Goal: Task Accomplishment & Management: Use online tool/utility

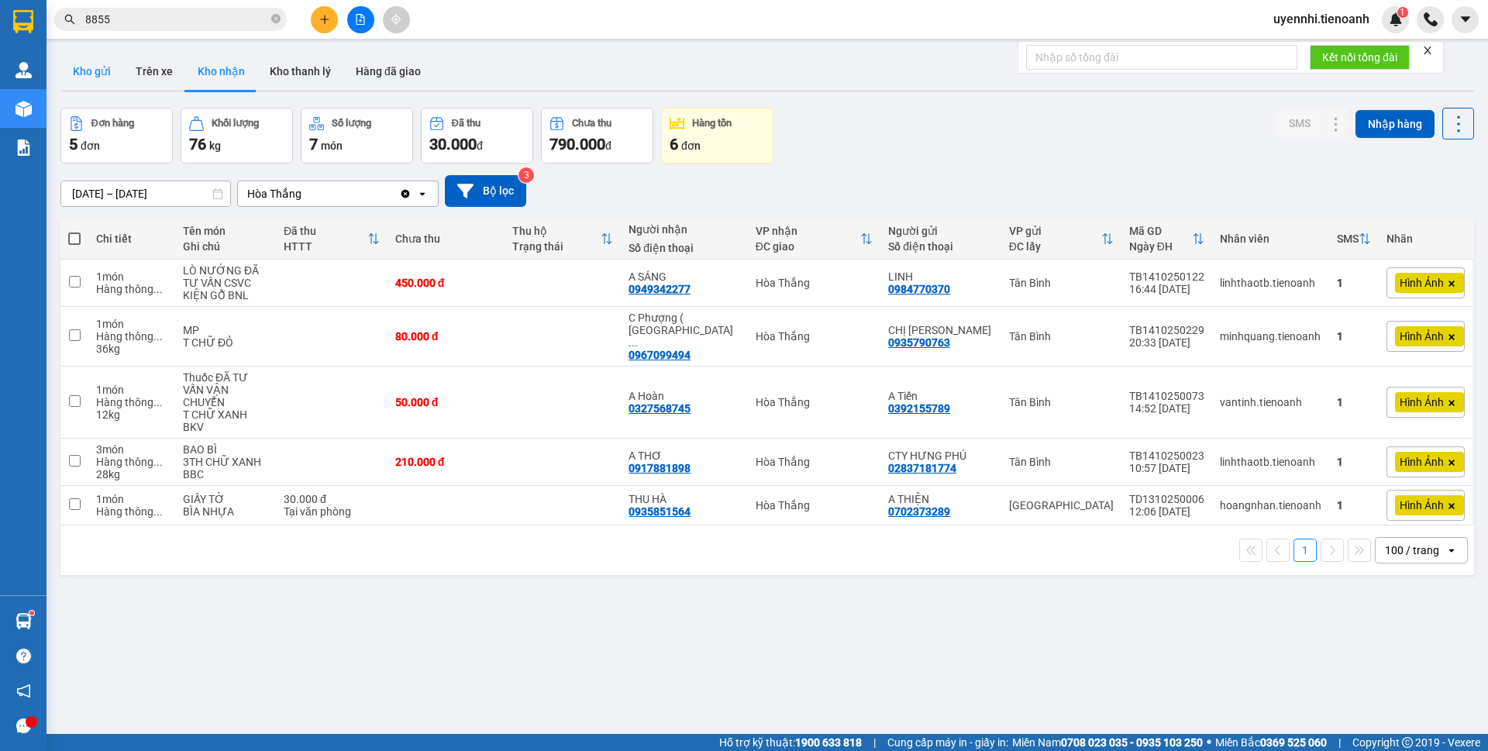
click at [95, 62] on button "Kho gửi" at bounding box center [91, 71] width 63 height 37
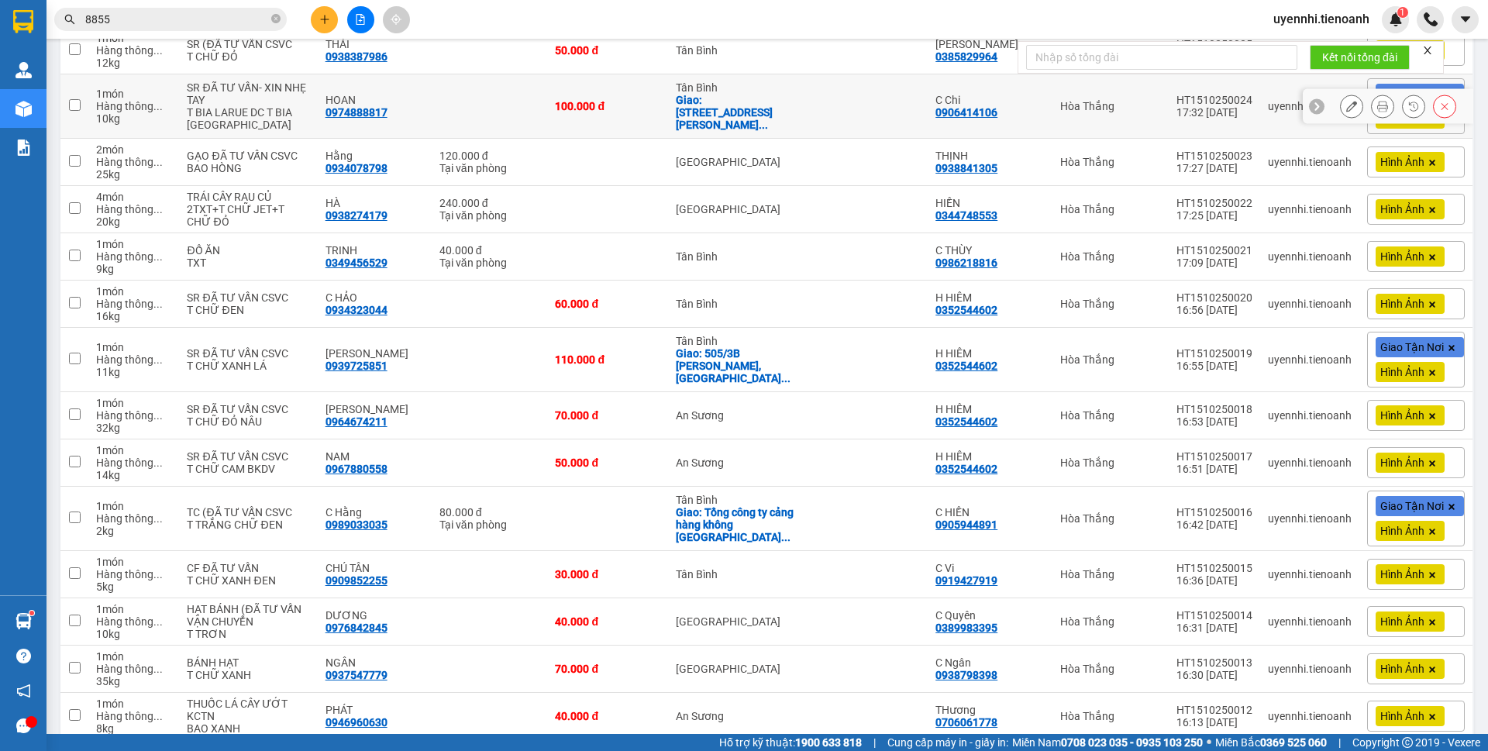
scroll to position [78, 0]
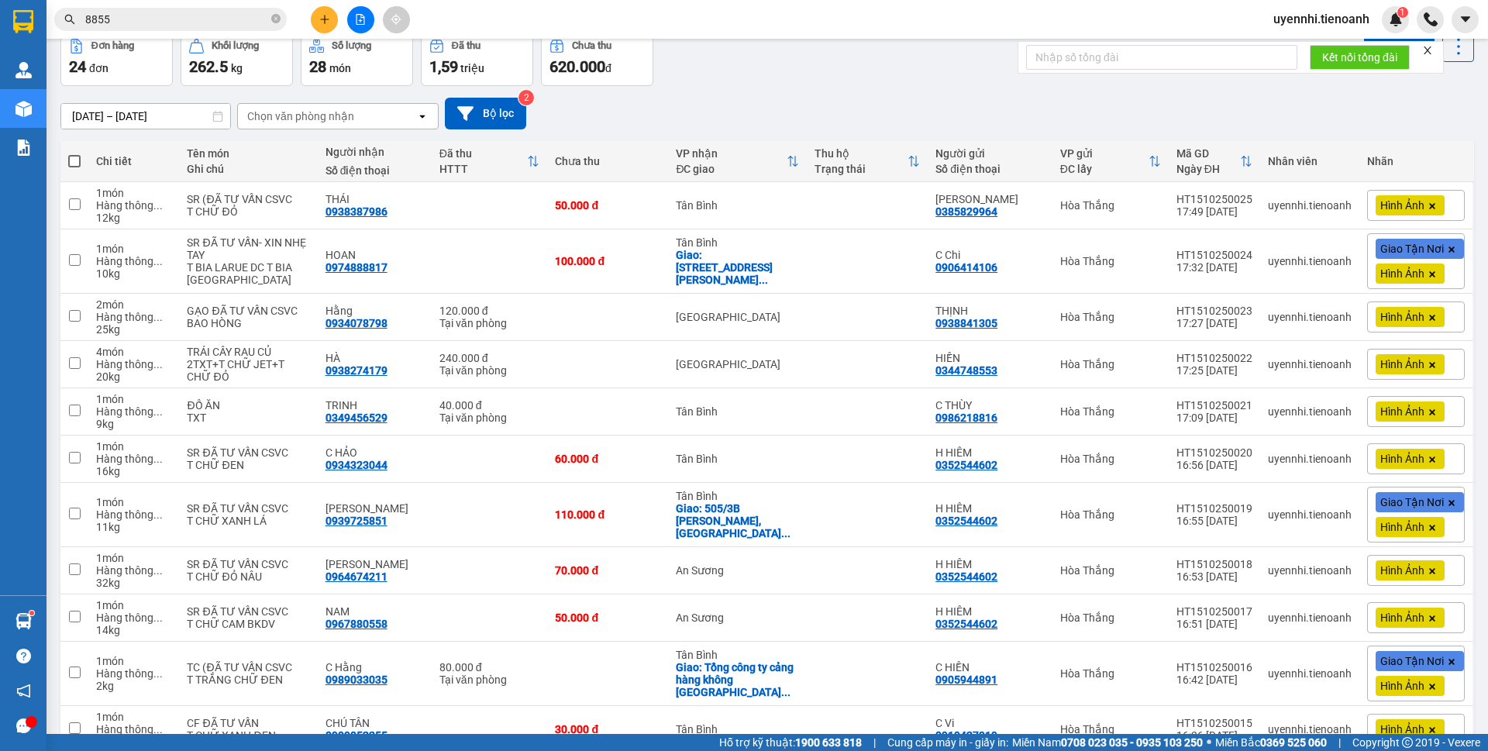
click at [84, 159] on th at bounding box center [74, 161] width 28 height 41
click at [78, 161] on span at bounding box center [74, 161] width 12 height 12
click at [74, 153] on input "checkbox" at bounding box center [74, 153] width 0 height 0
checkbox input "true"
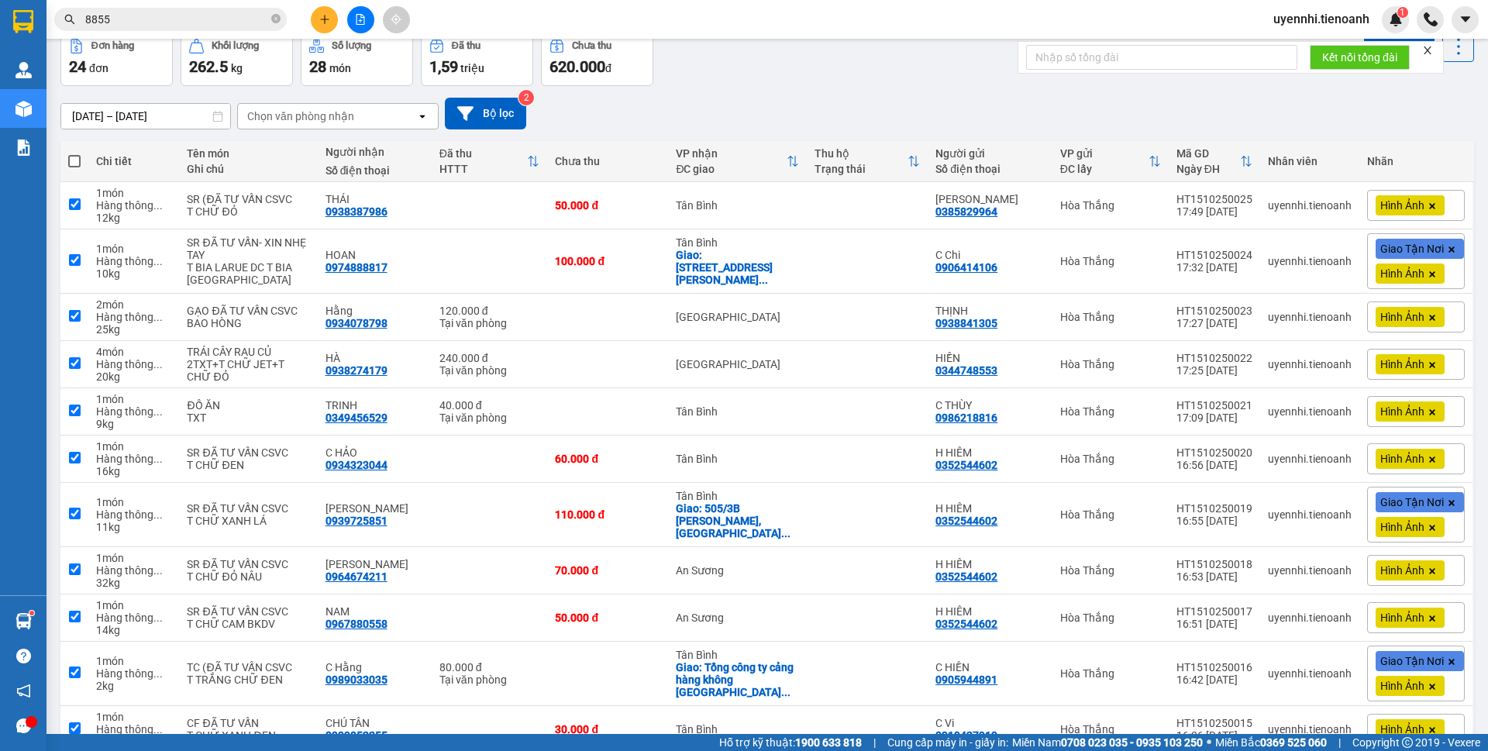
checkbox input "true"
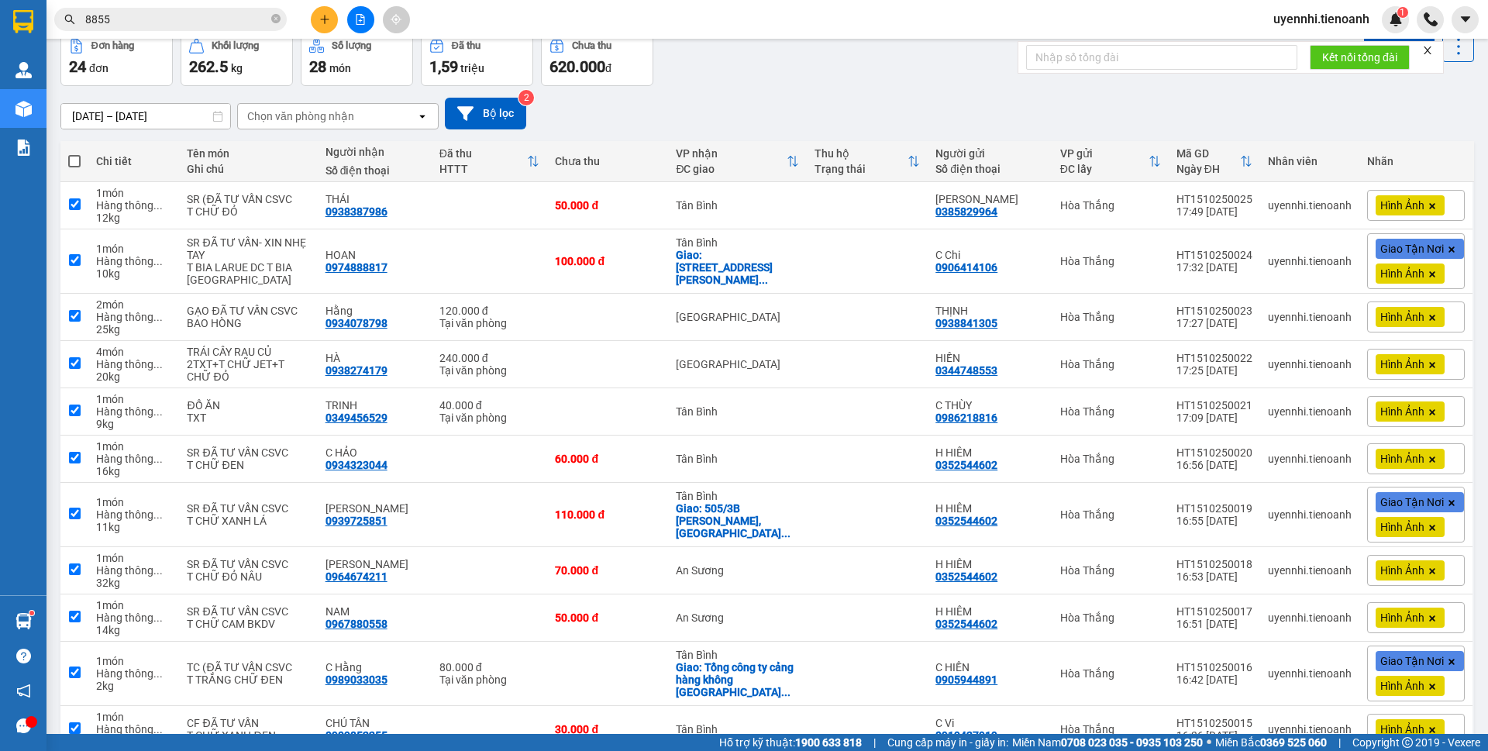
checkbox input "true"
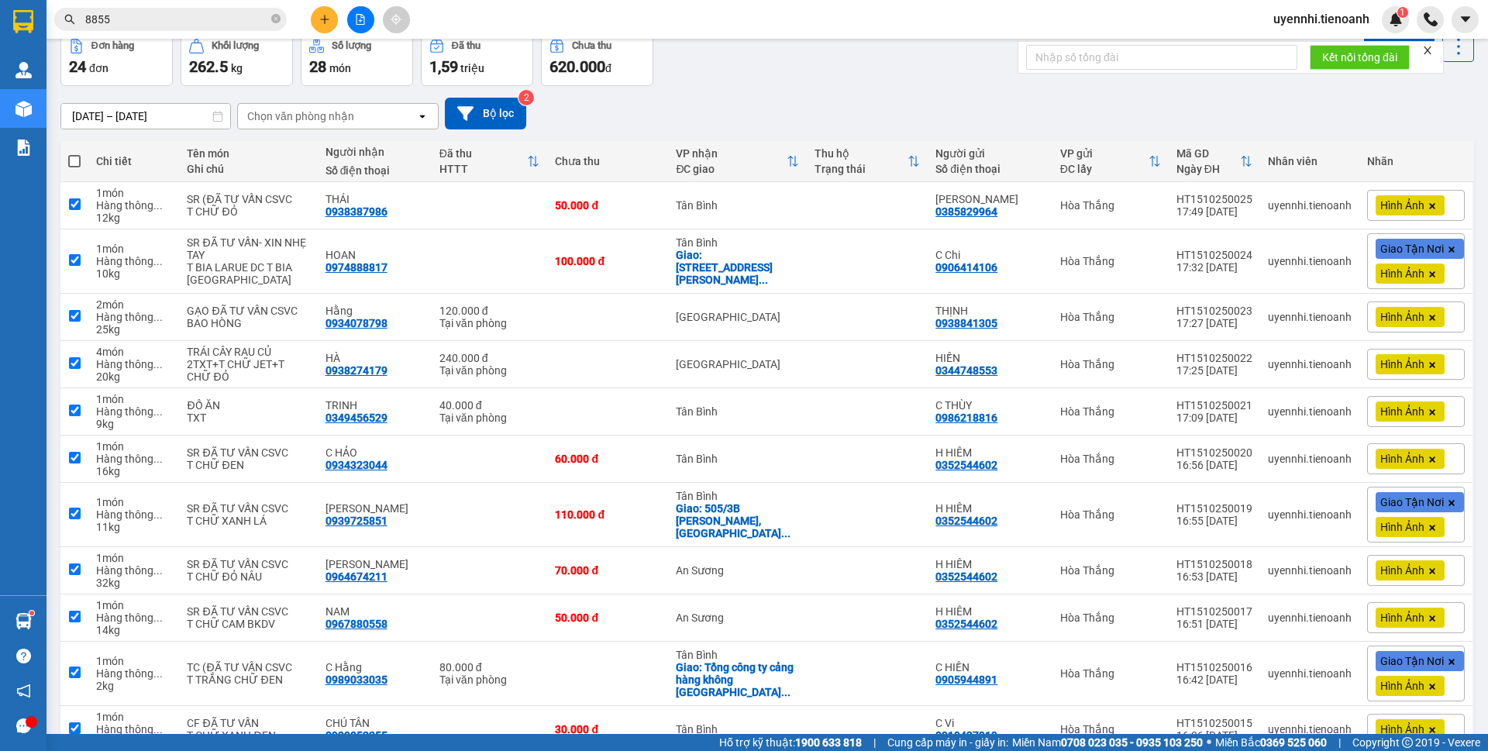
checkbox input "true"
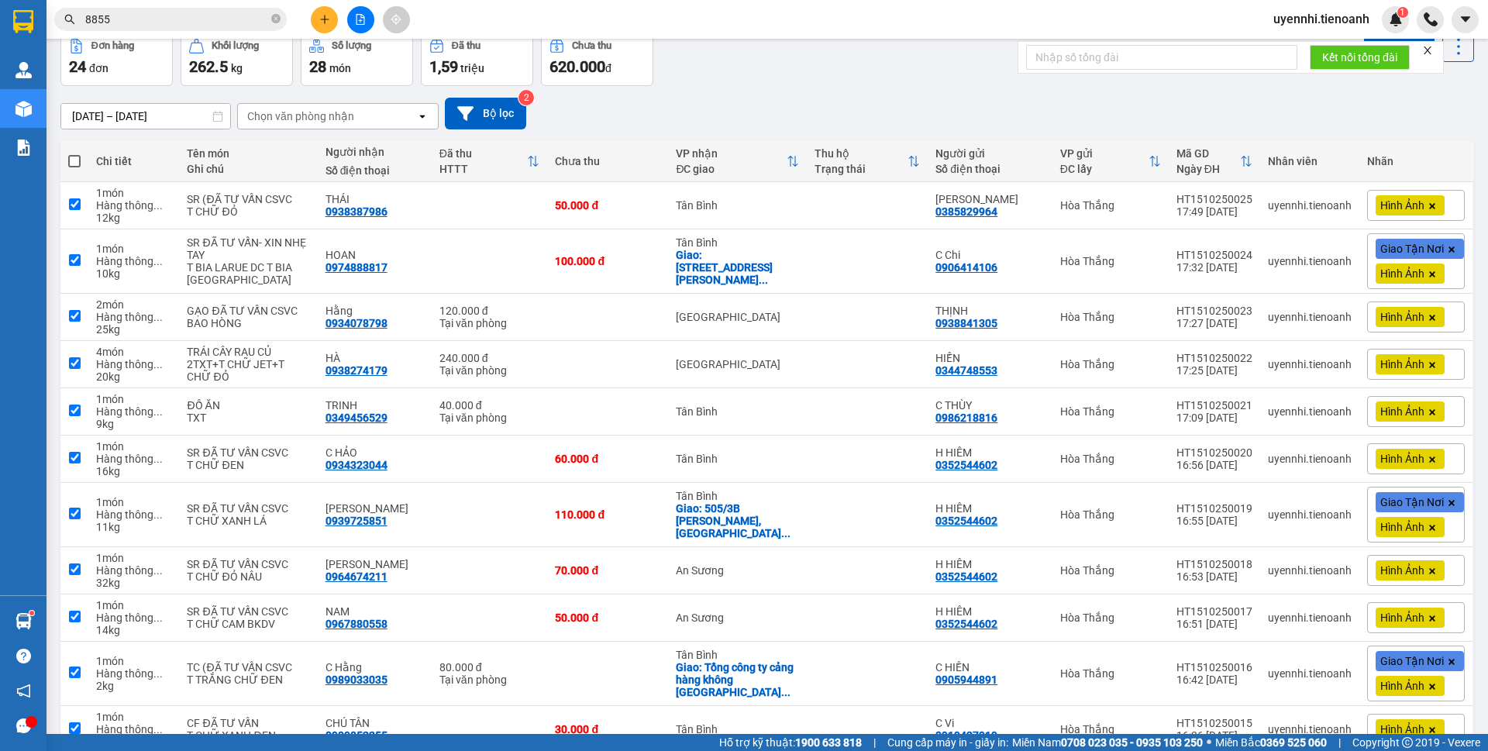
checkbox input "true"
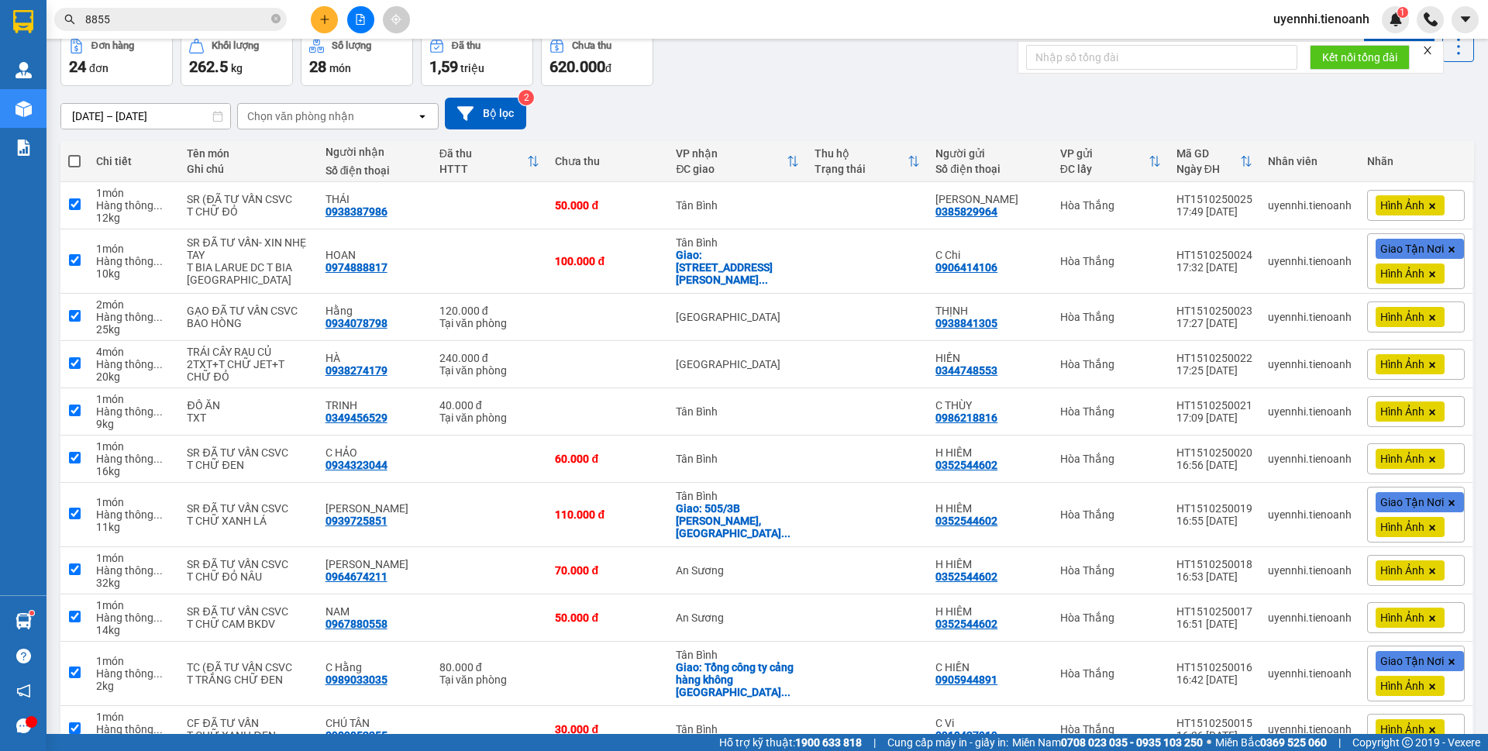
checkbox input "true"
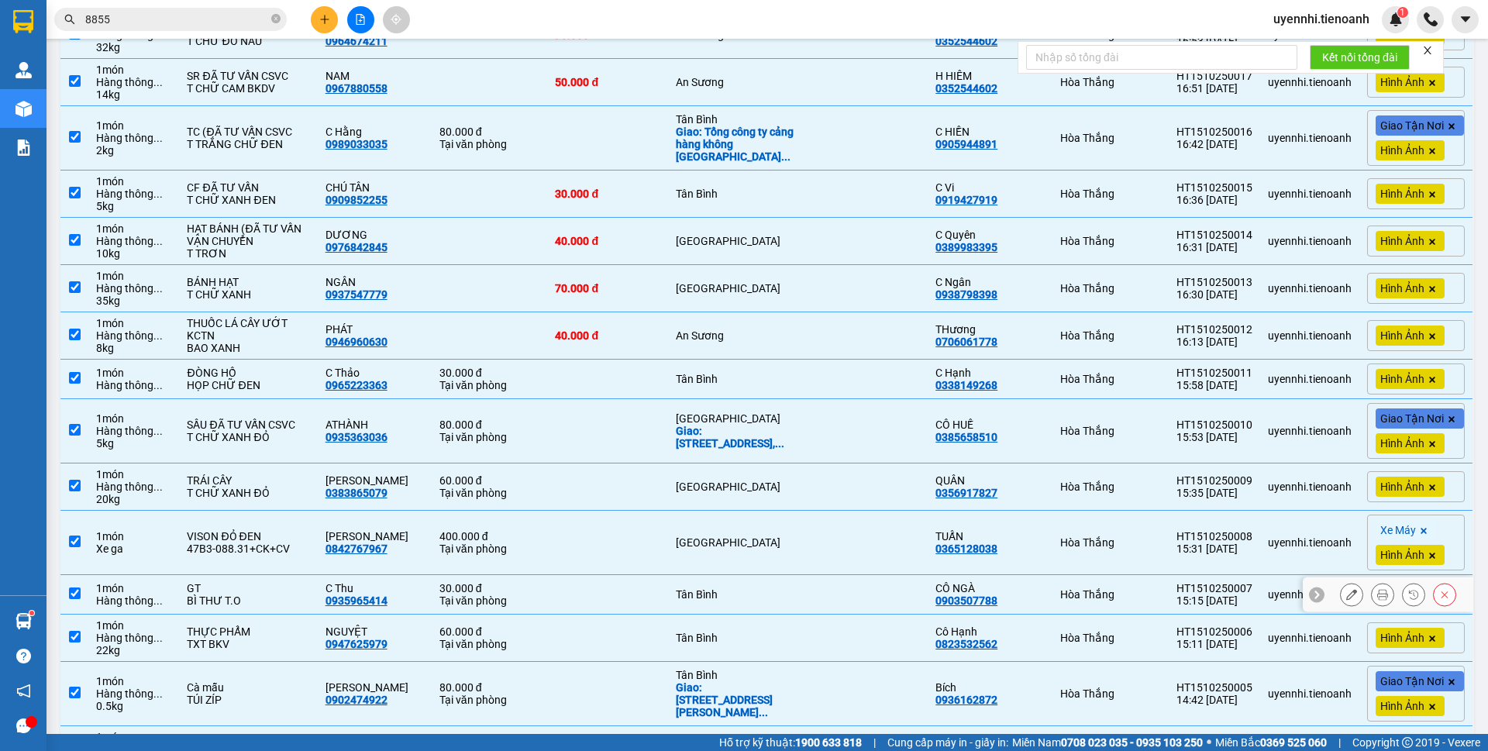
scroll to position [620, 0]
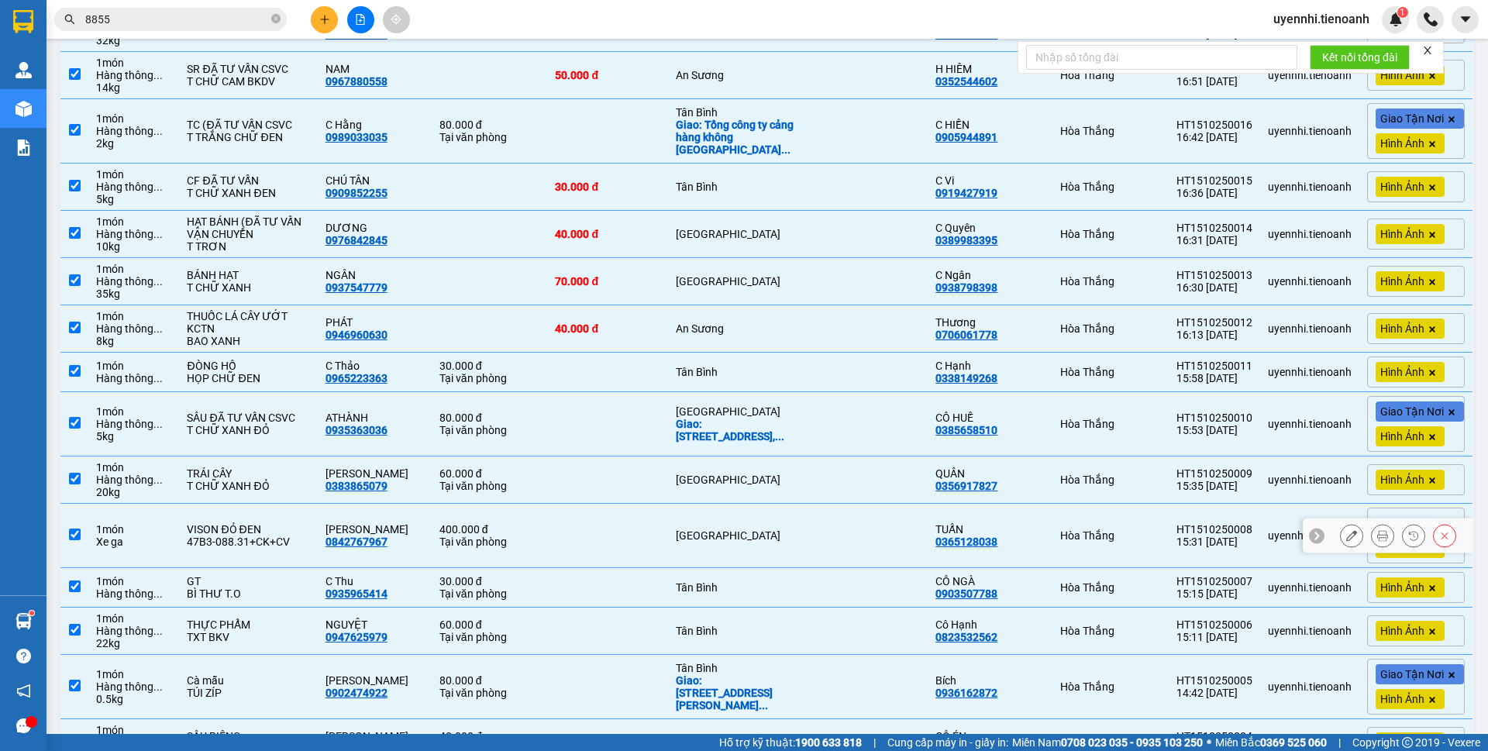
click at [66, 537] on td at bounding box center [74, 536] width 28 height 64
checkbox input "false"
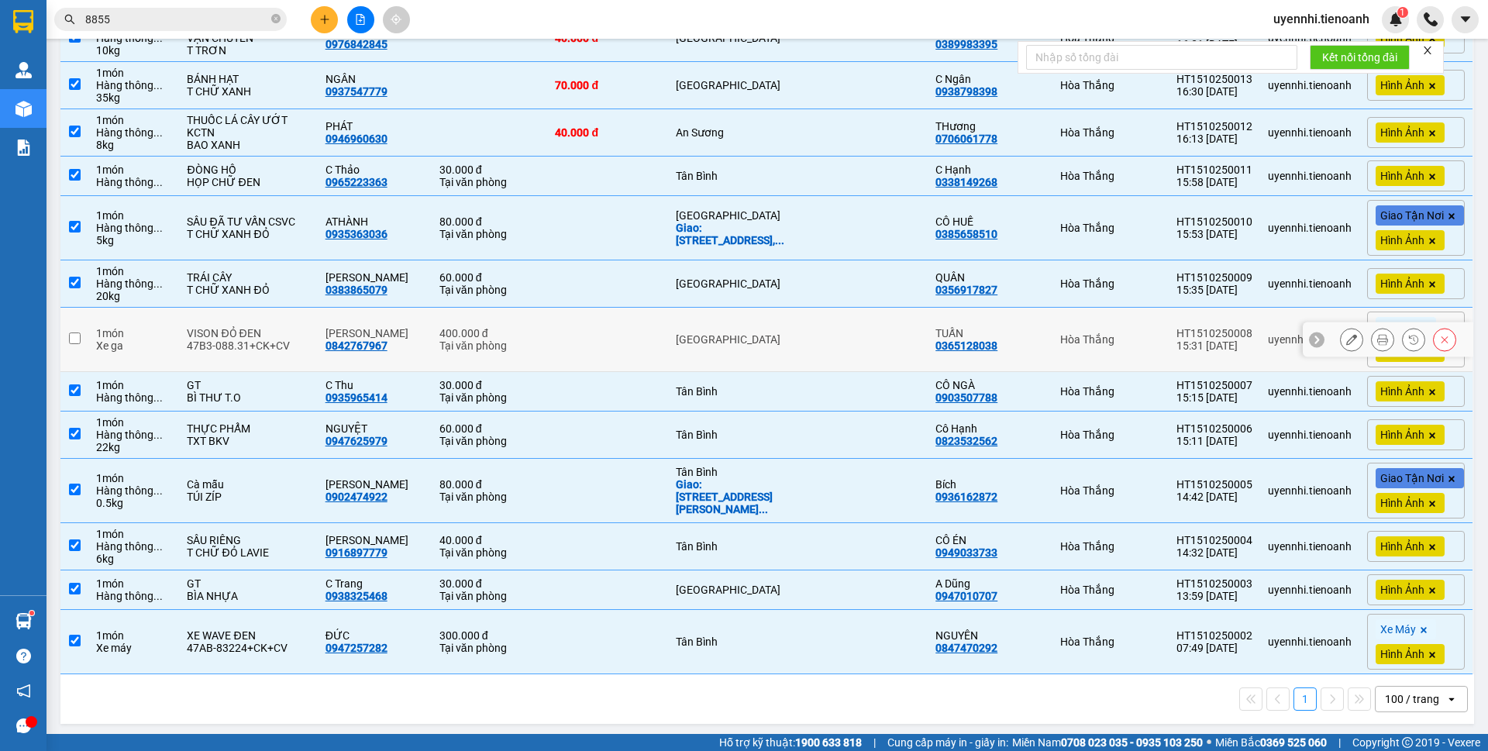
scroll to position [820, 0]
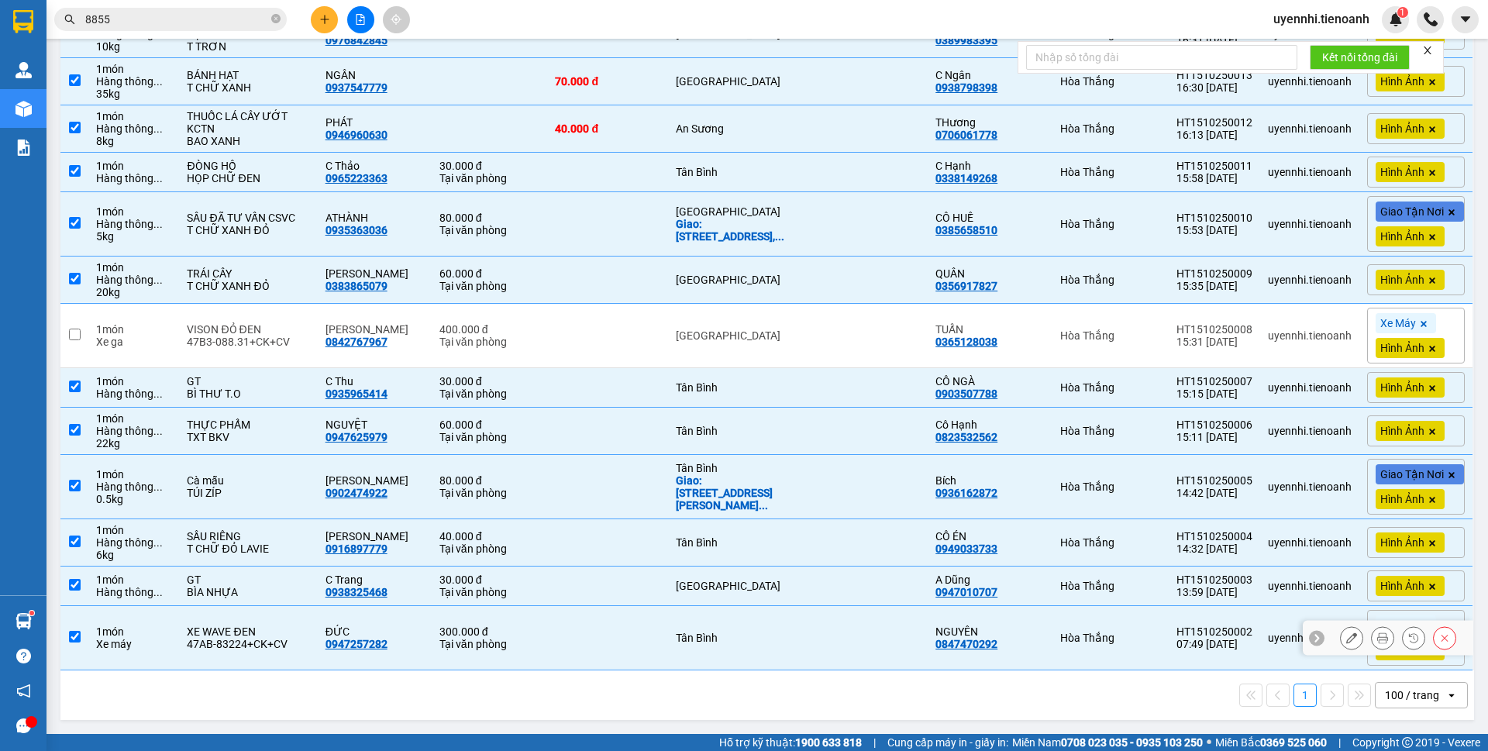
click at [78, 640] on input "checkbox" at bounding box center [75, 637] width 12 height 12
checkbox input "false"
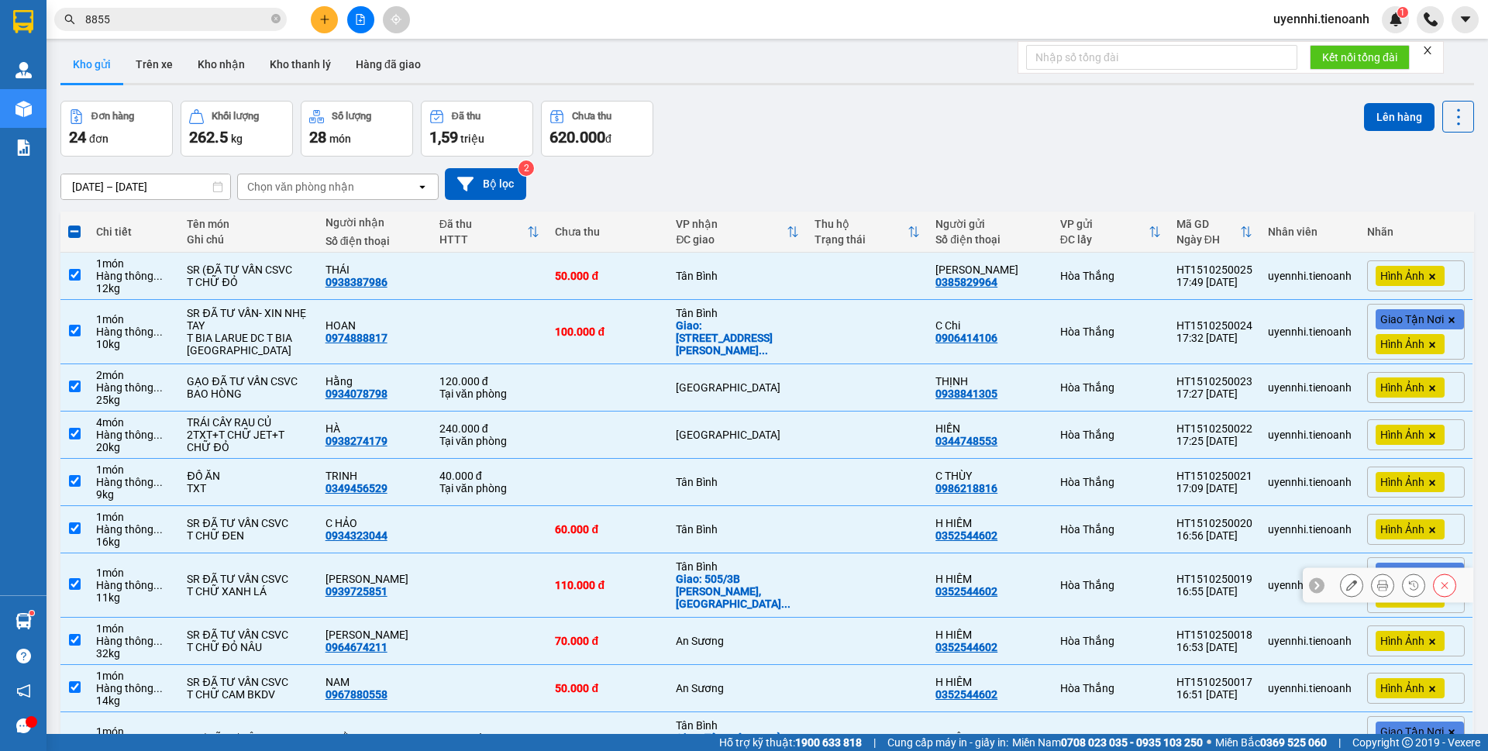
scroll to position [0, 0]
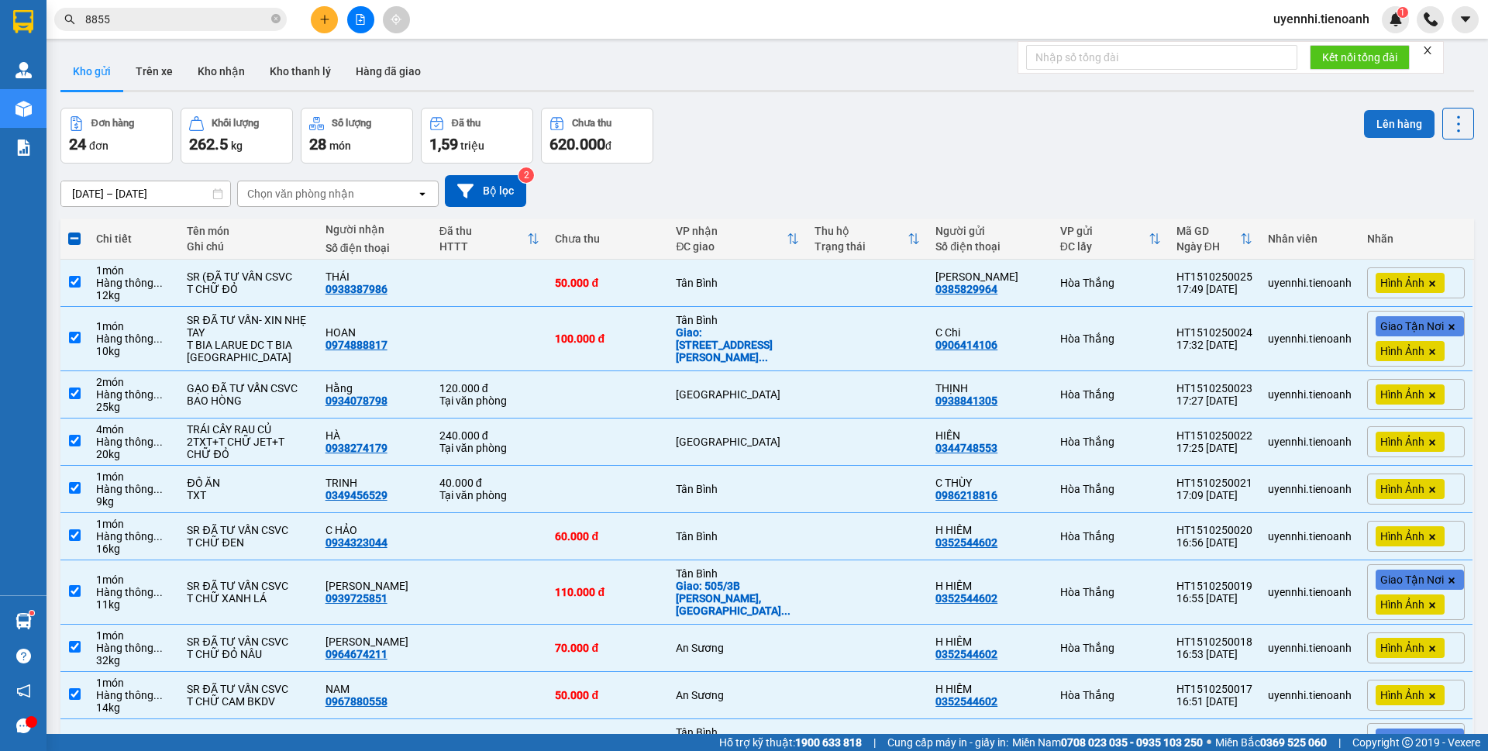
click at [1367, 127] on button "Lên hàng" at bounding box center [1399, 124] width 71 height 28
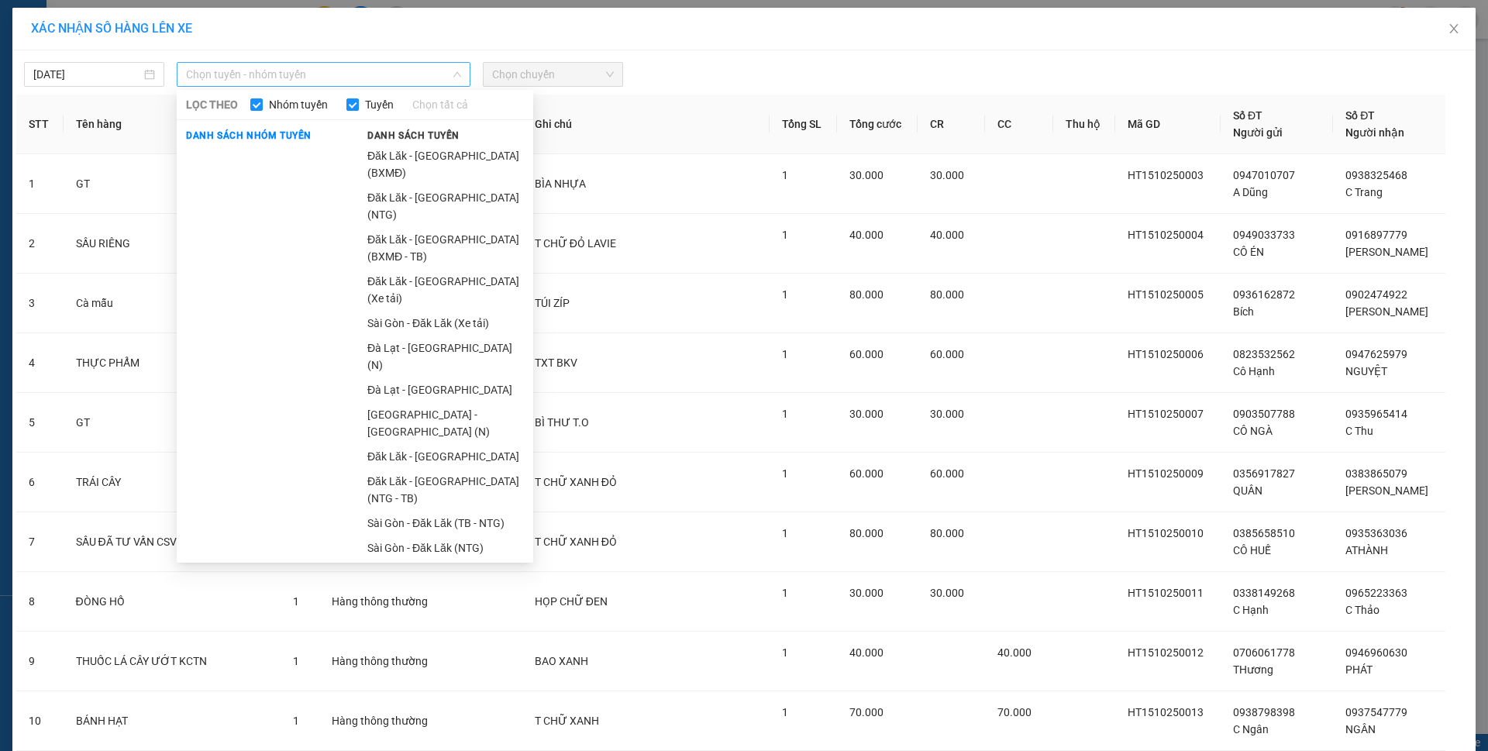
click at [267, 83] on span "Chọn tuyến - nhóm tuyến" at bounding box center [323, 74] width 275 height 23
click at [432, 269] on li "Đăk Lăk - [GEOGRAPHIC_DATA] (Xe tải)" at bounding box center [445, 290] width 175 height 42
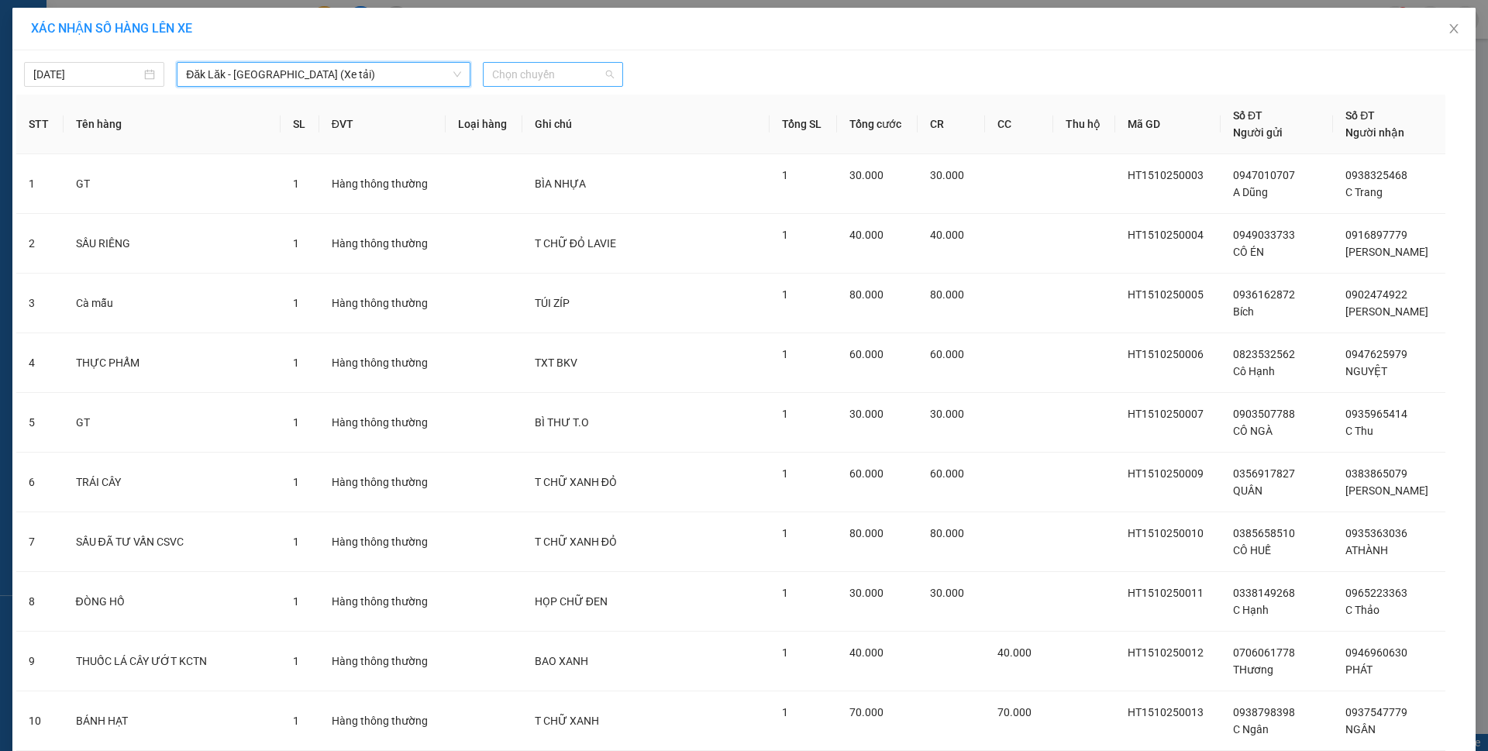
click at [507, 81] on span "Chọn chuyến" at bounding box center [553, 74] width 122 height 23
click at [525, 138] on div "21:00" at bounding box center [547, 130] width 140 height 25
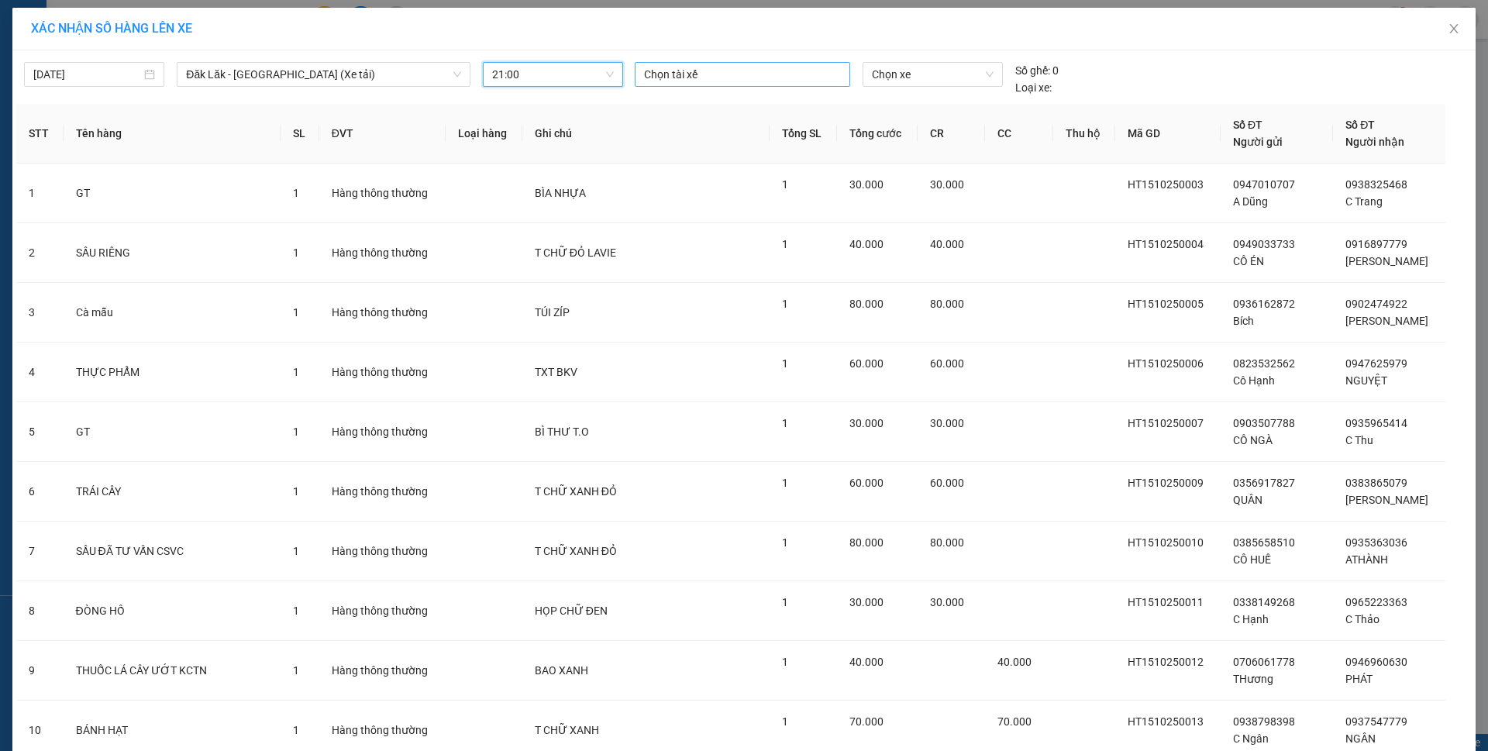
click at [760, 81] on div at bounding box center [743, 74] width 208 height 19
click at [945, 70] on span "Chọn xe" at bounding box center [932, 74] width 121 height 23
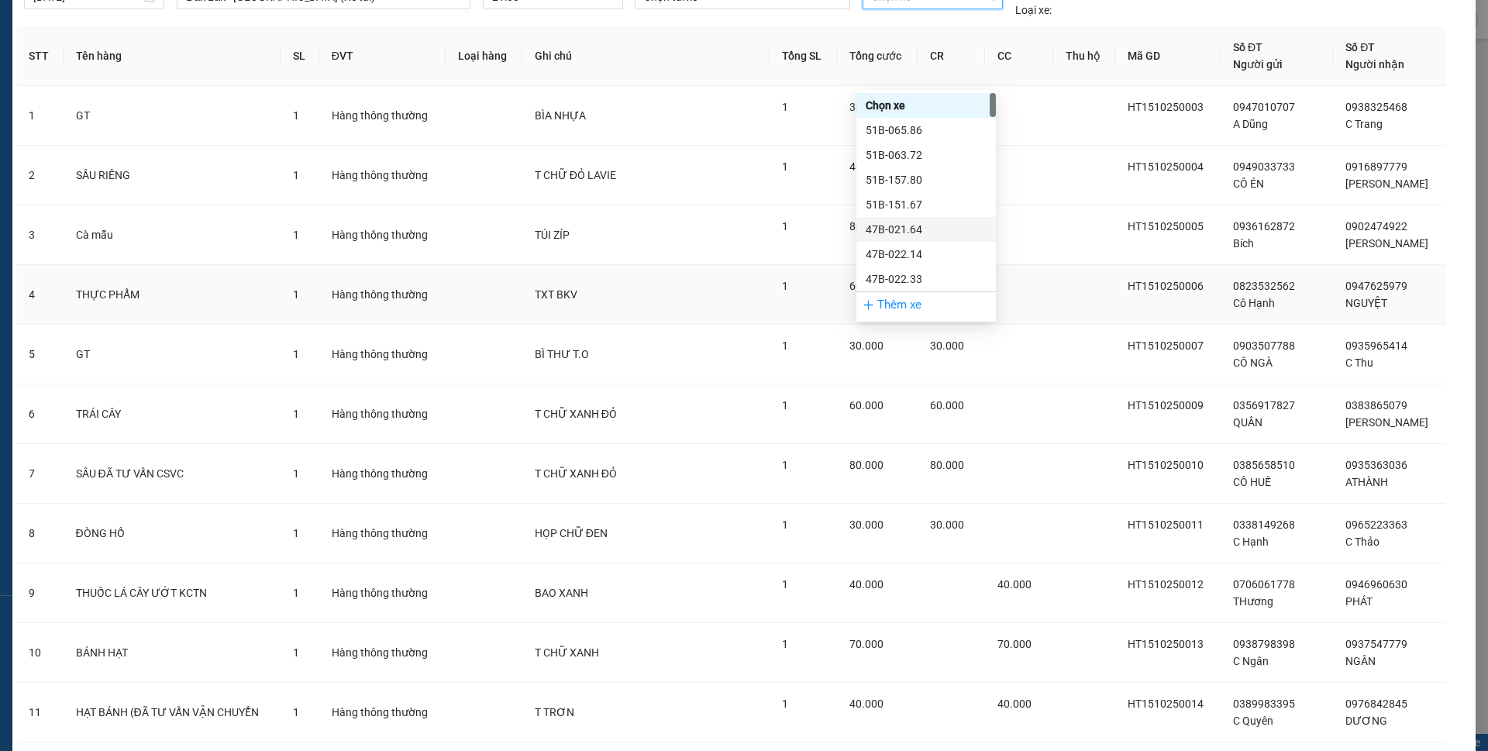
click at [1053, 308] on td at bounding box center [1019, 295] width 68 height 60
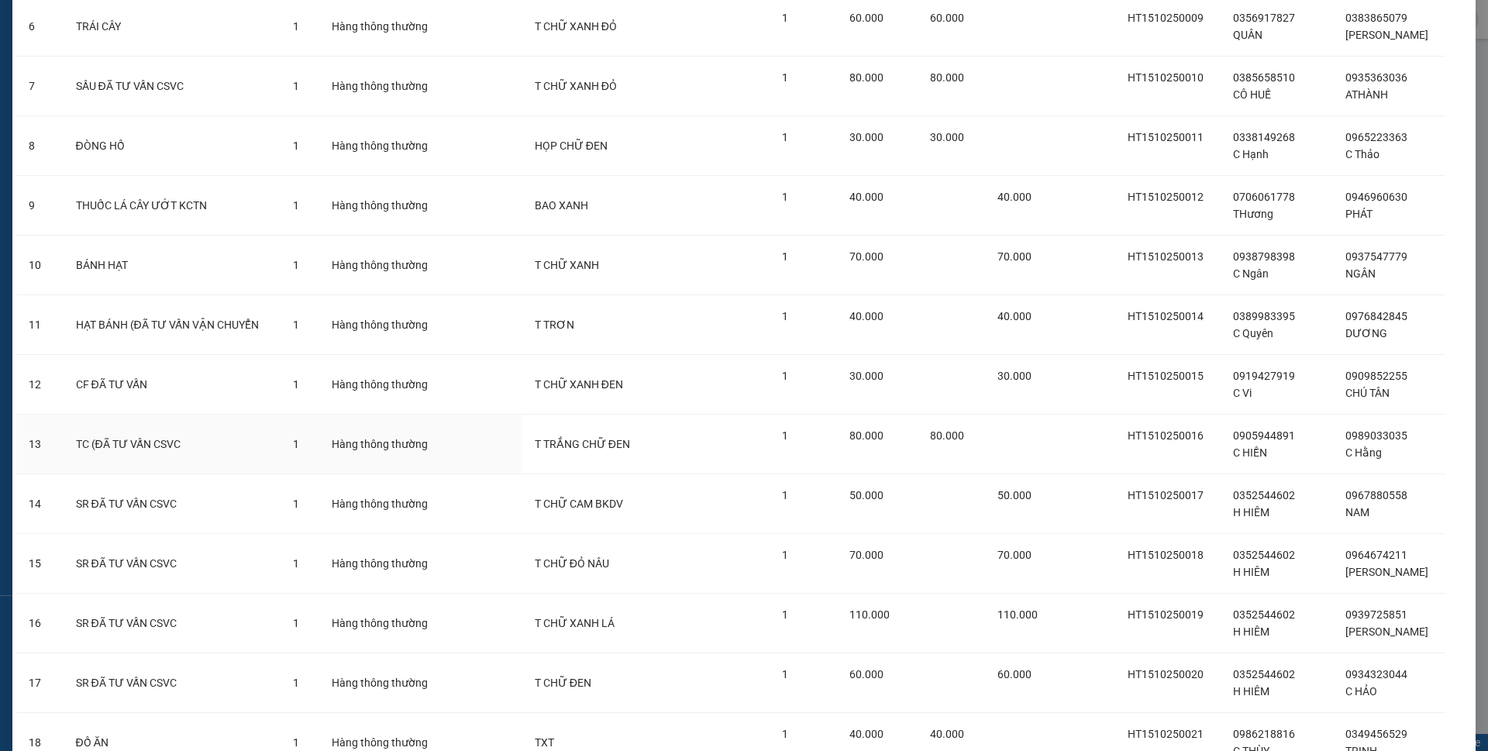
scroll to position [839, 0]
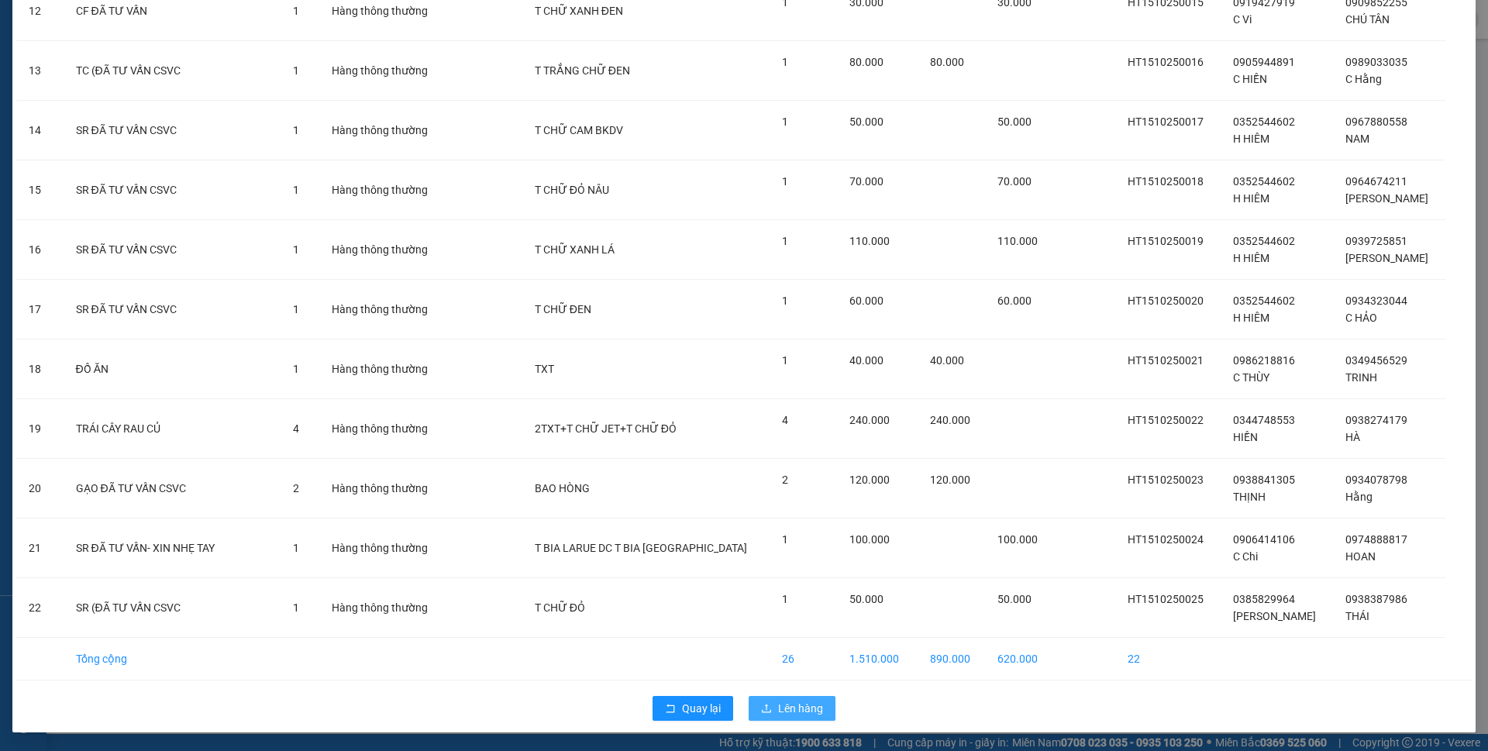
click at [782, 708] on span "Lên hàng" at bounding box center [800, 708] width 45 height 17
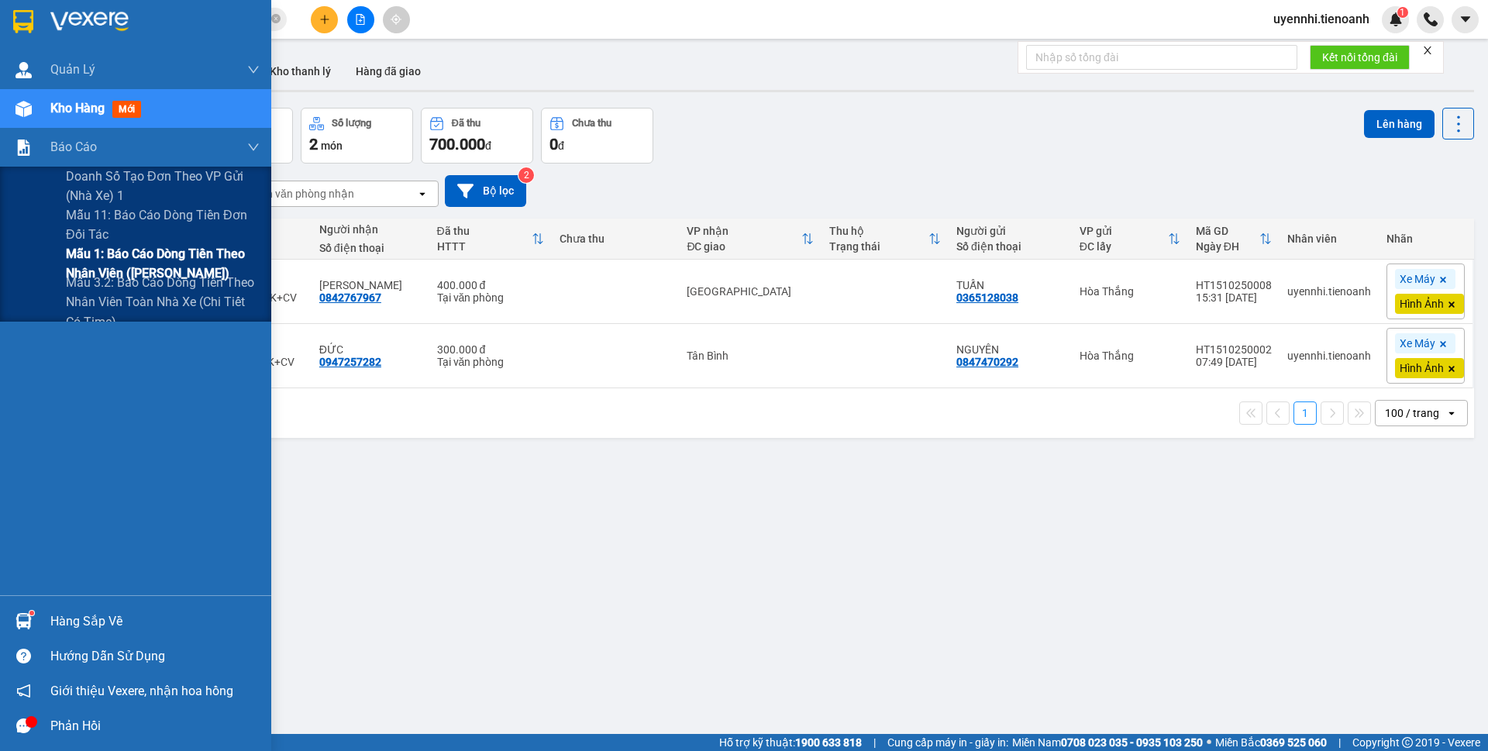
click at [126, 253] on span "Mẫu 1: Báo cáo dòng tiền theo nhân viên ([PERSON_NAME])" at bounding box center [163, 263] width 194 height 39
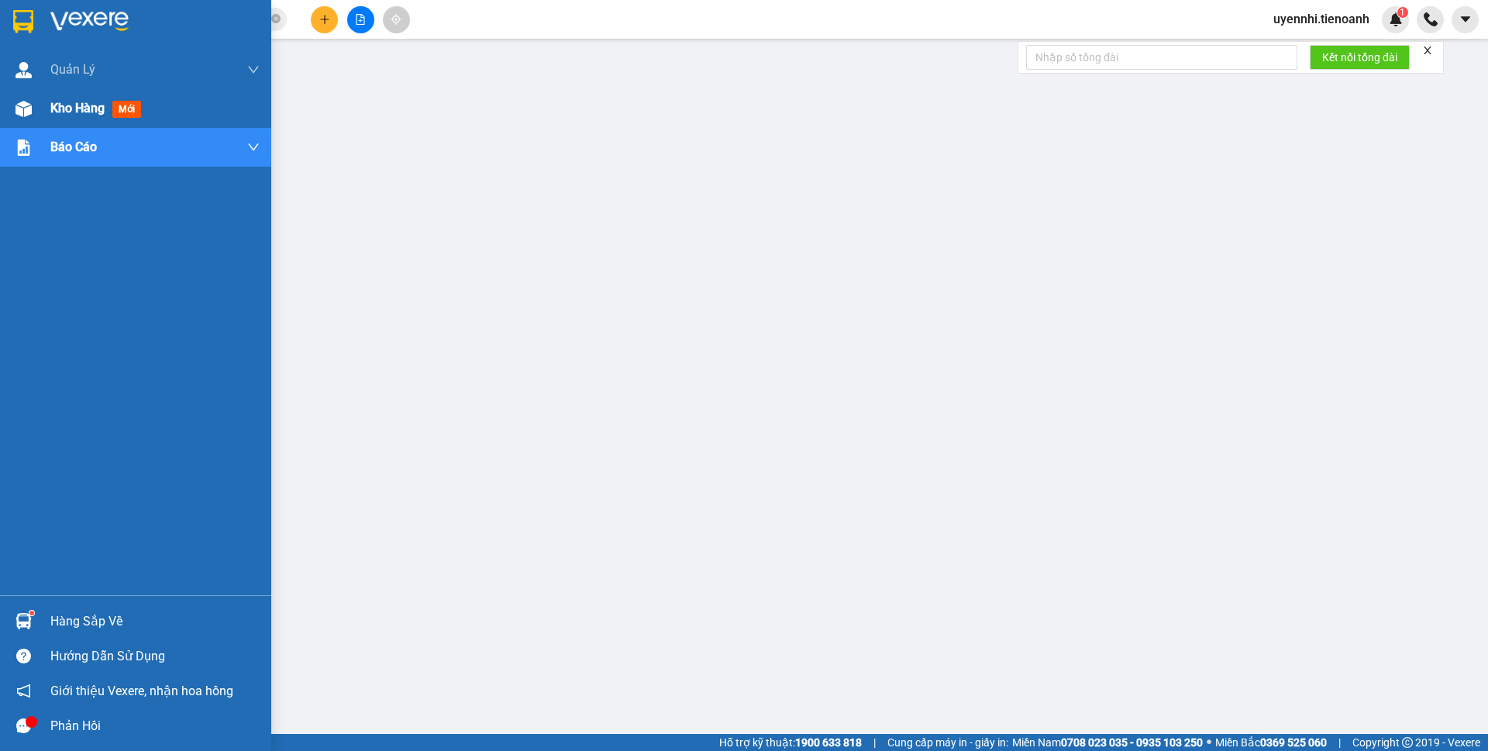
click at [94, 112] on span "Kho hàng" at bounding box center [77, 108] width 54 height 15
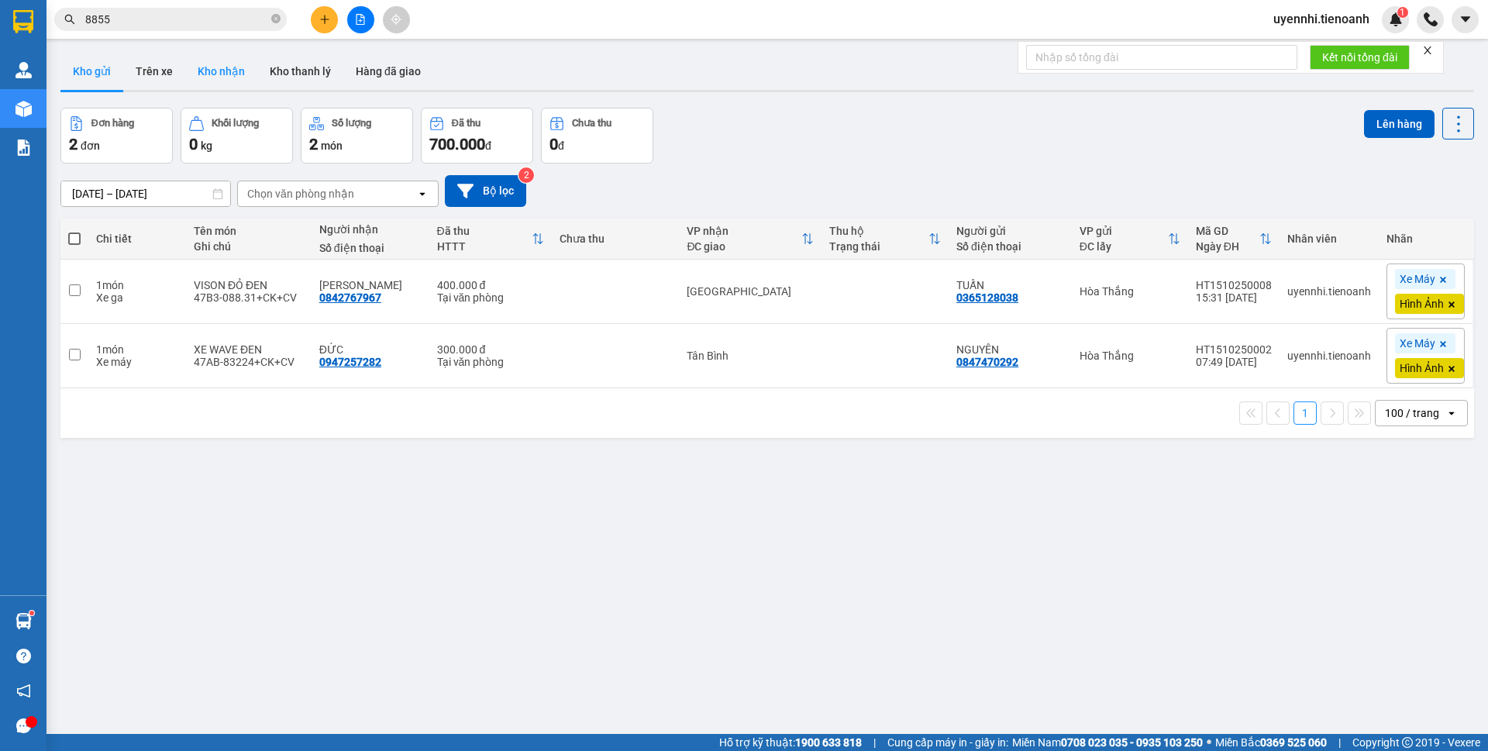
click at [236, 66] on button "Kho nhận" at bounding box center [221, 71] width 72 height 37
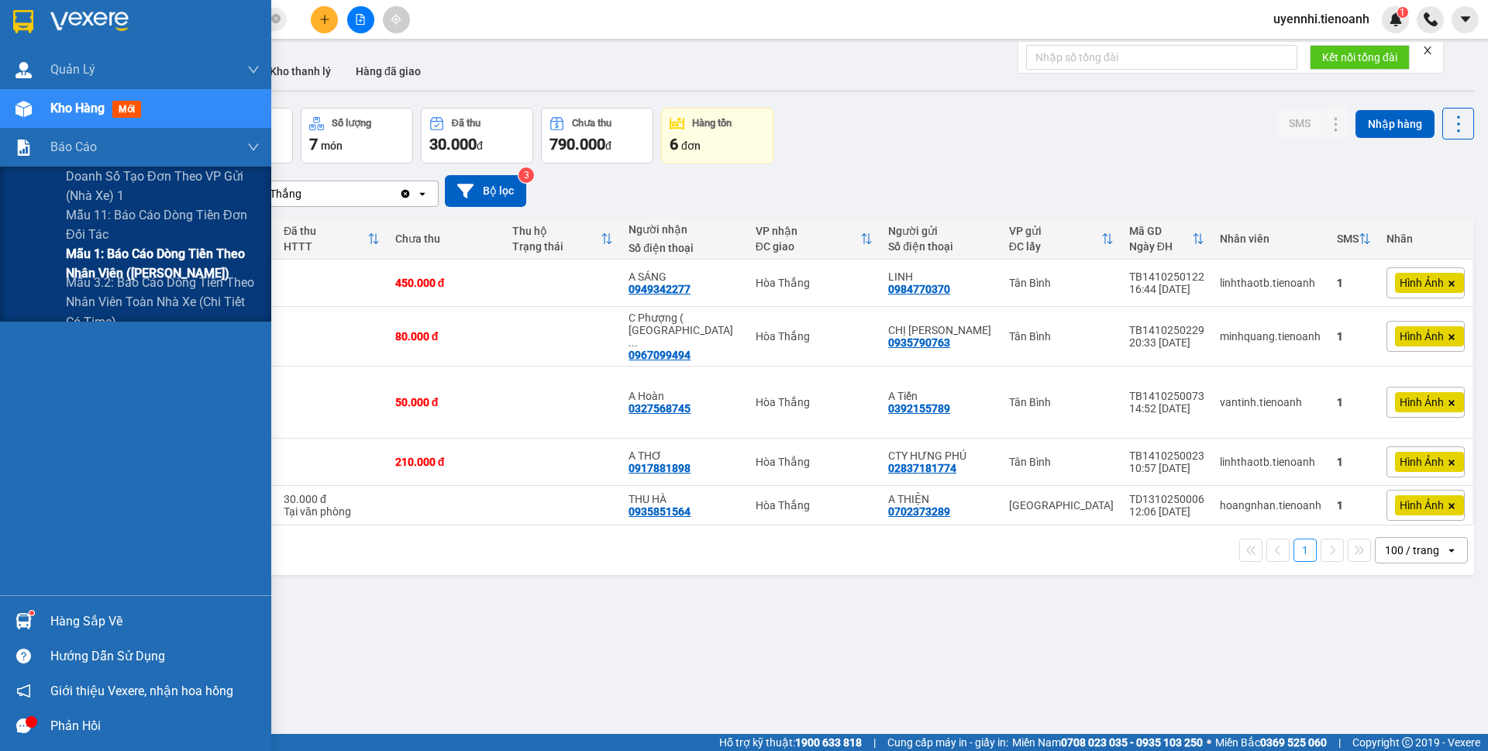
click at [148, 259] on span "Mẫu 1: Báo cáo dòng tiền theo nhân viên ([PERSON_NAME])" at bounding box center [163, 263] width 194 height 39
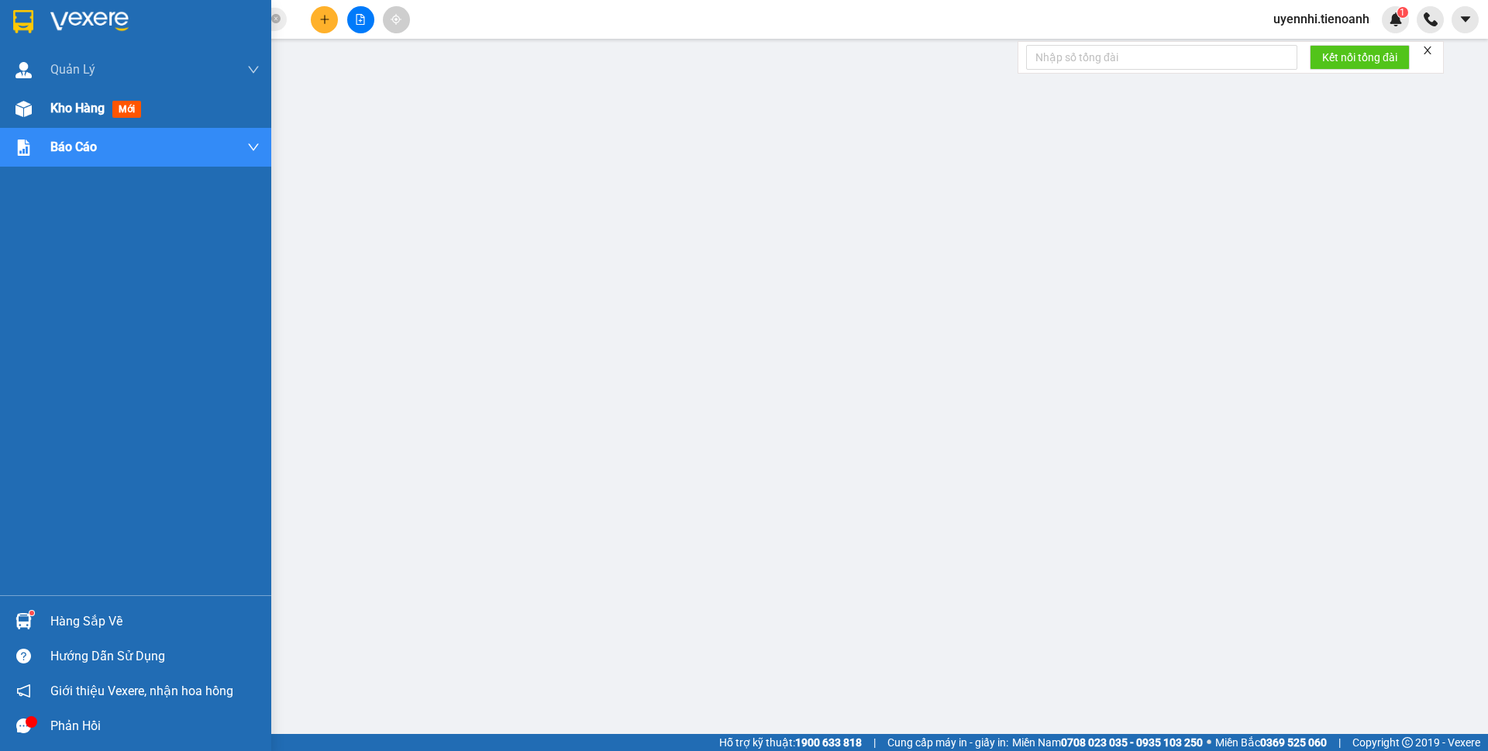
click at [71, 101] on span "Kho hàng" at bounding box center [77, 108] width 54 height 15
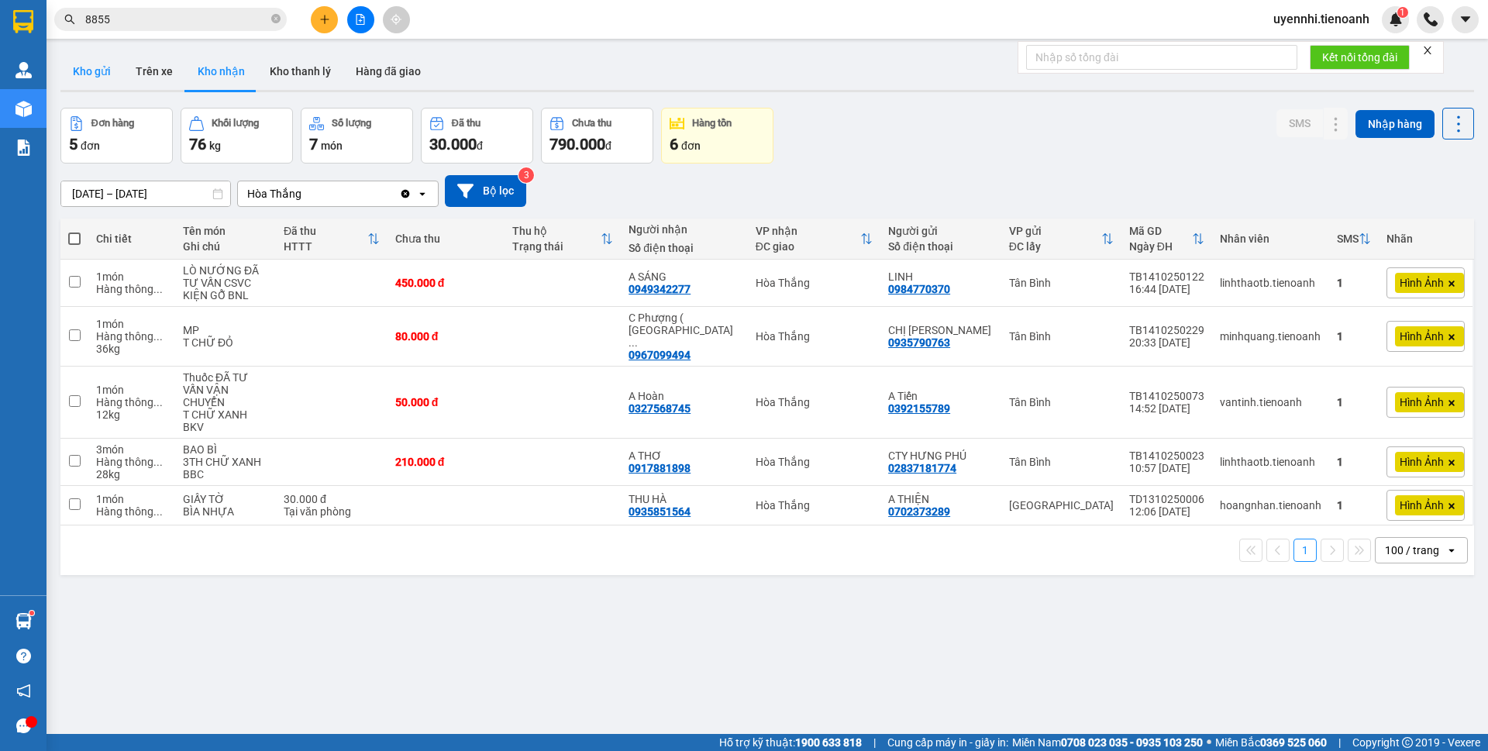
click at [88, 76] on button "Kho gửi" at bounding box center [91, 71] width 63 height 37
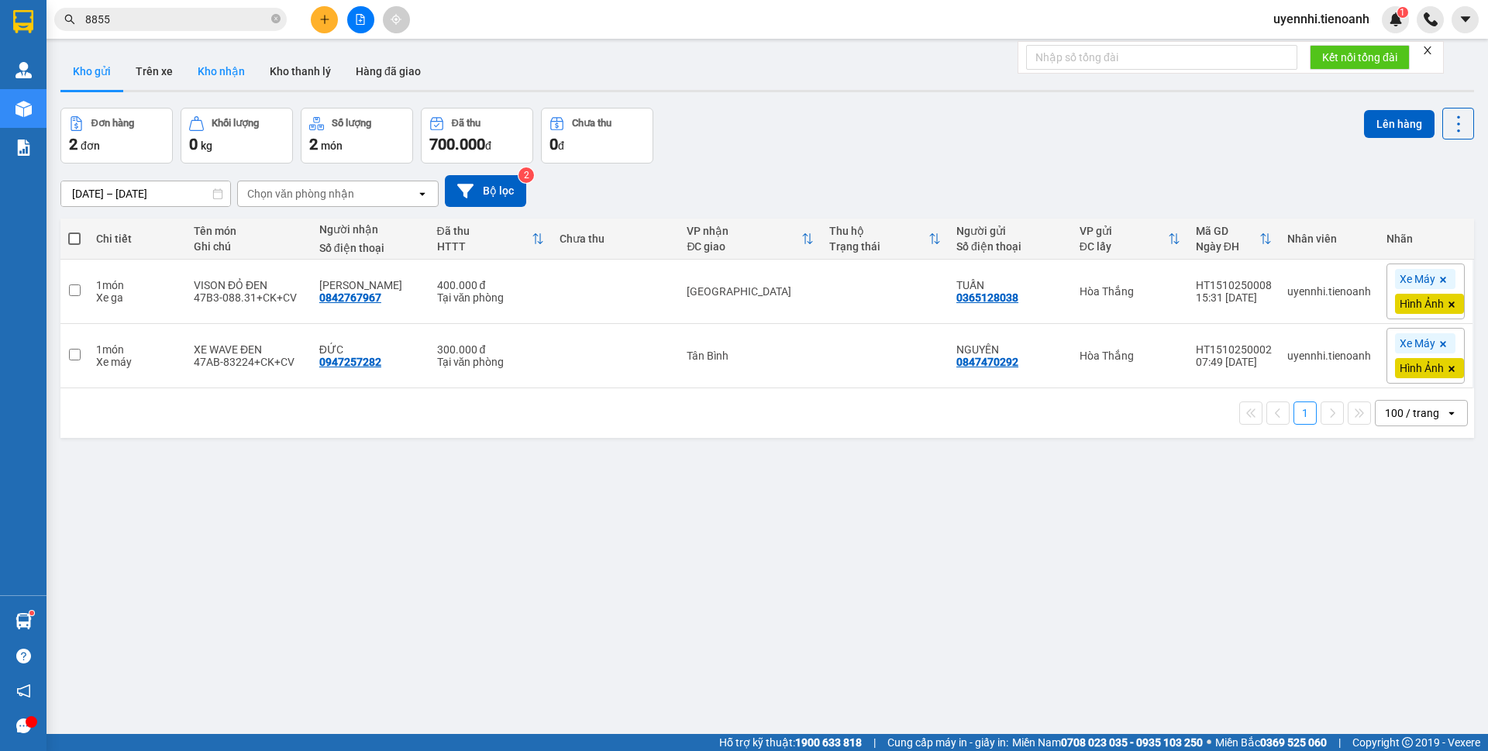
click at [196, 70] on button "Kho nhận" at bounding box center [221, 71] width 72 height 37
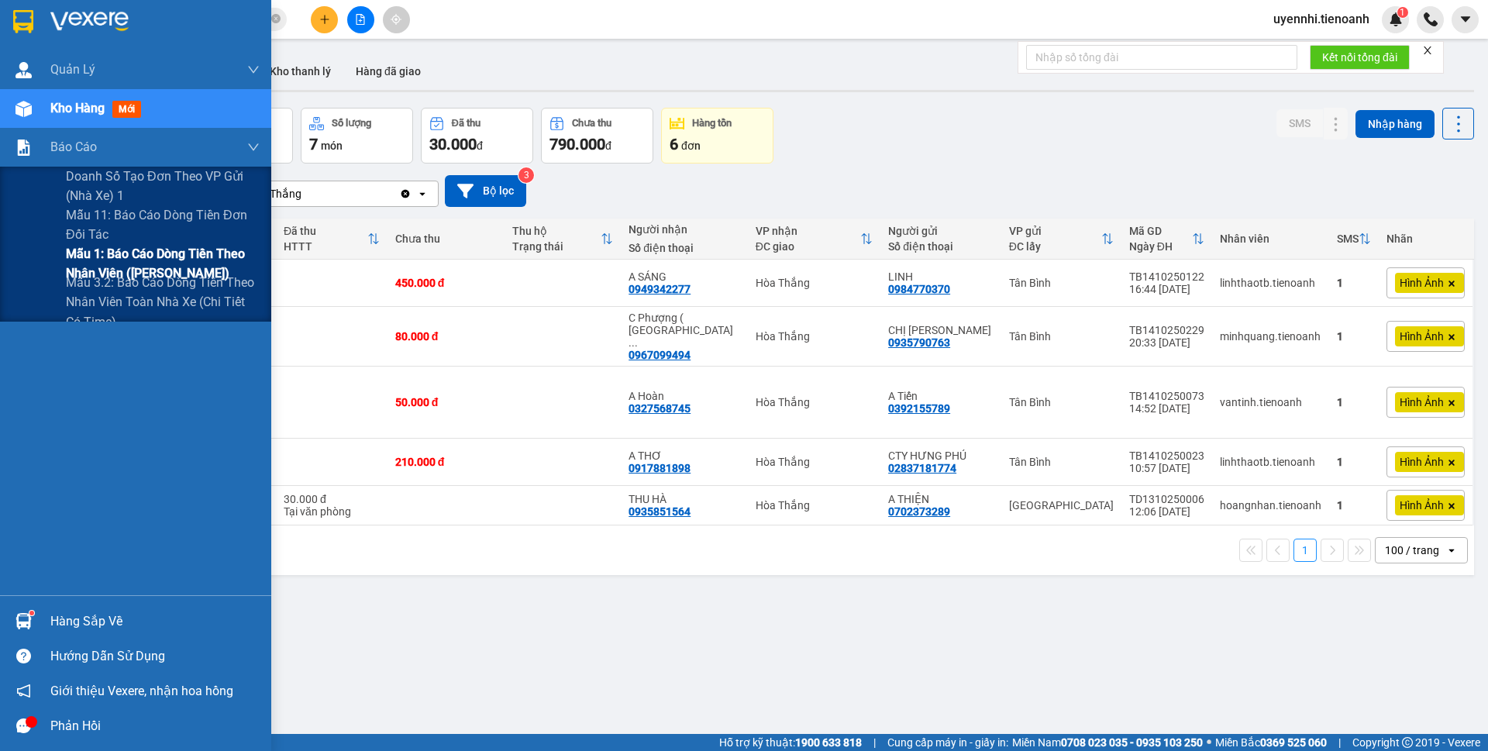
click at [129, 255] on span "Mẫu 1: Báo cáo dòng tiền theo nhân viên ([PERSON_NAME])" at bounding box center [163, 263] width 194 height 39
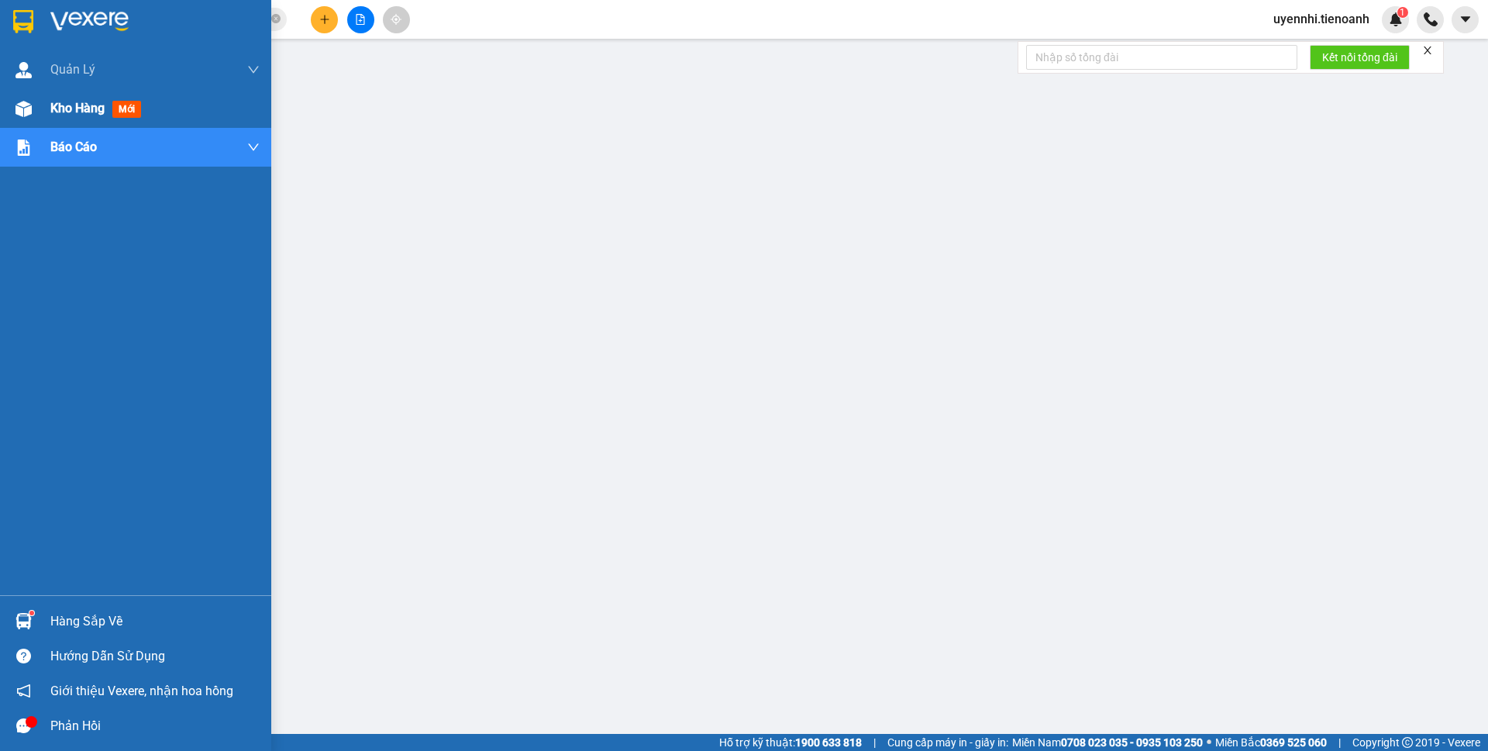
click at [90, 109] on span "Kho hàng" at bounding box center [77, 108] width 54 height 15
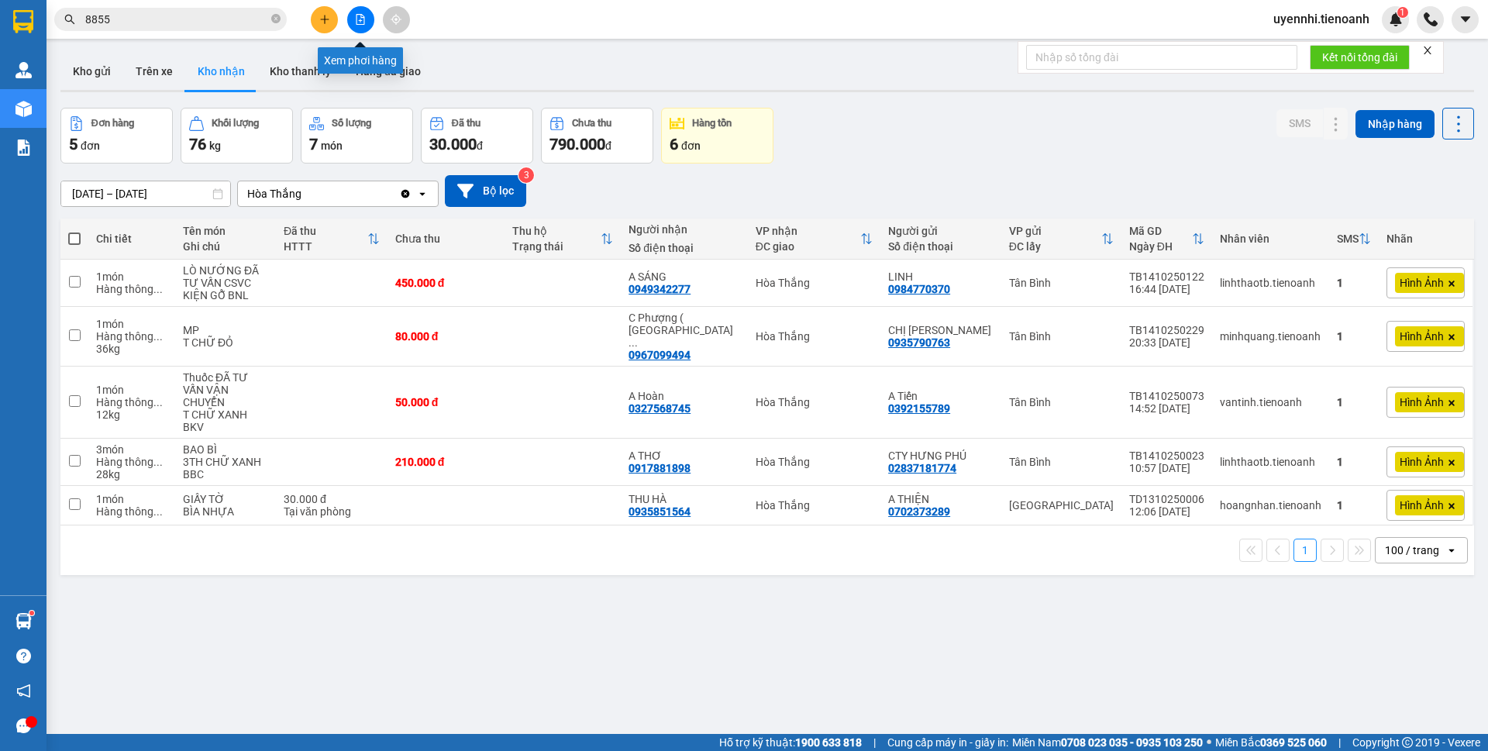
click at [364, 17] on icon "file-add" at bounding box center [360, 19] width 11 height 11
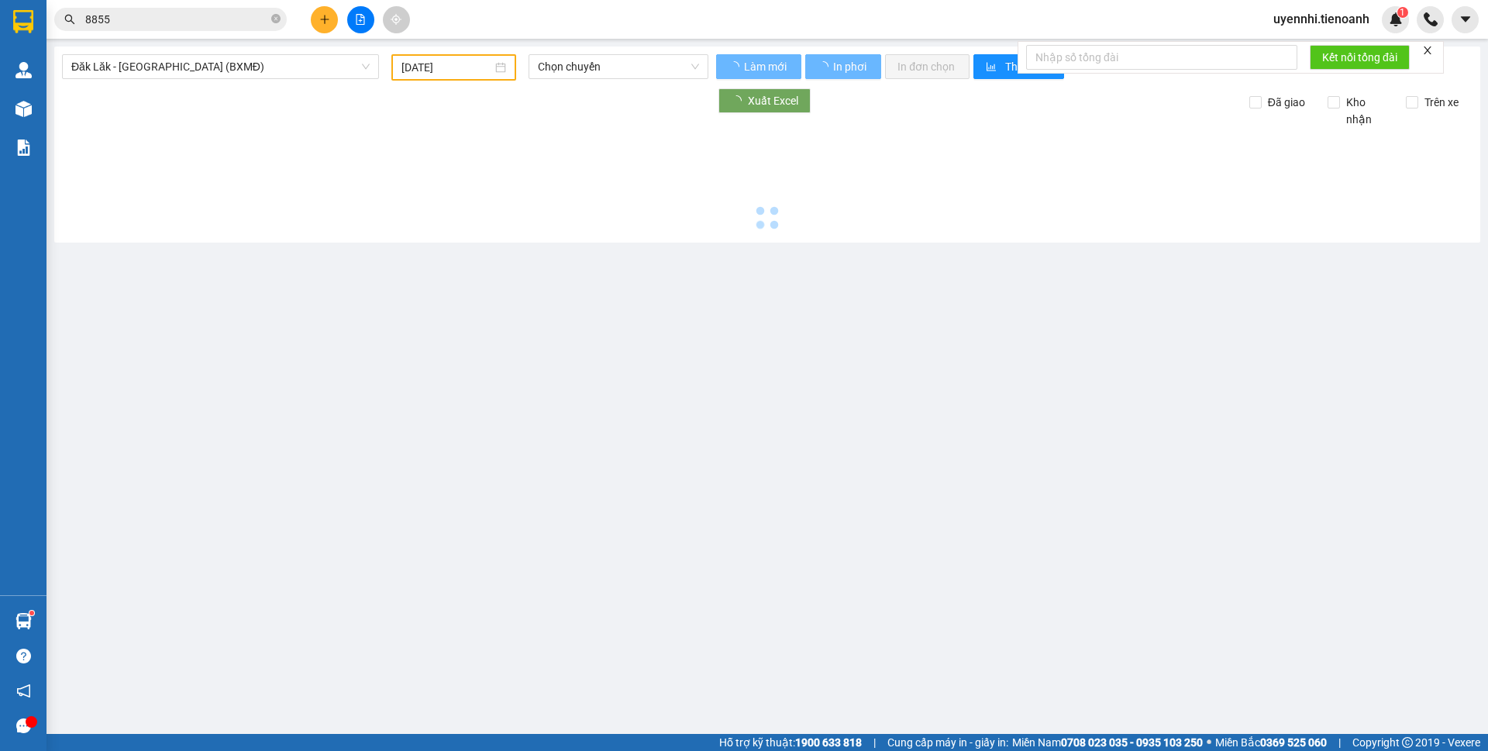
type input "[DATE]"
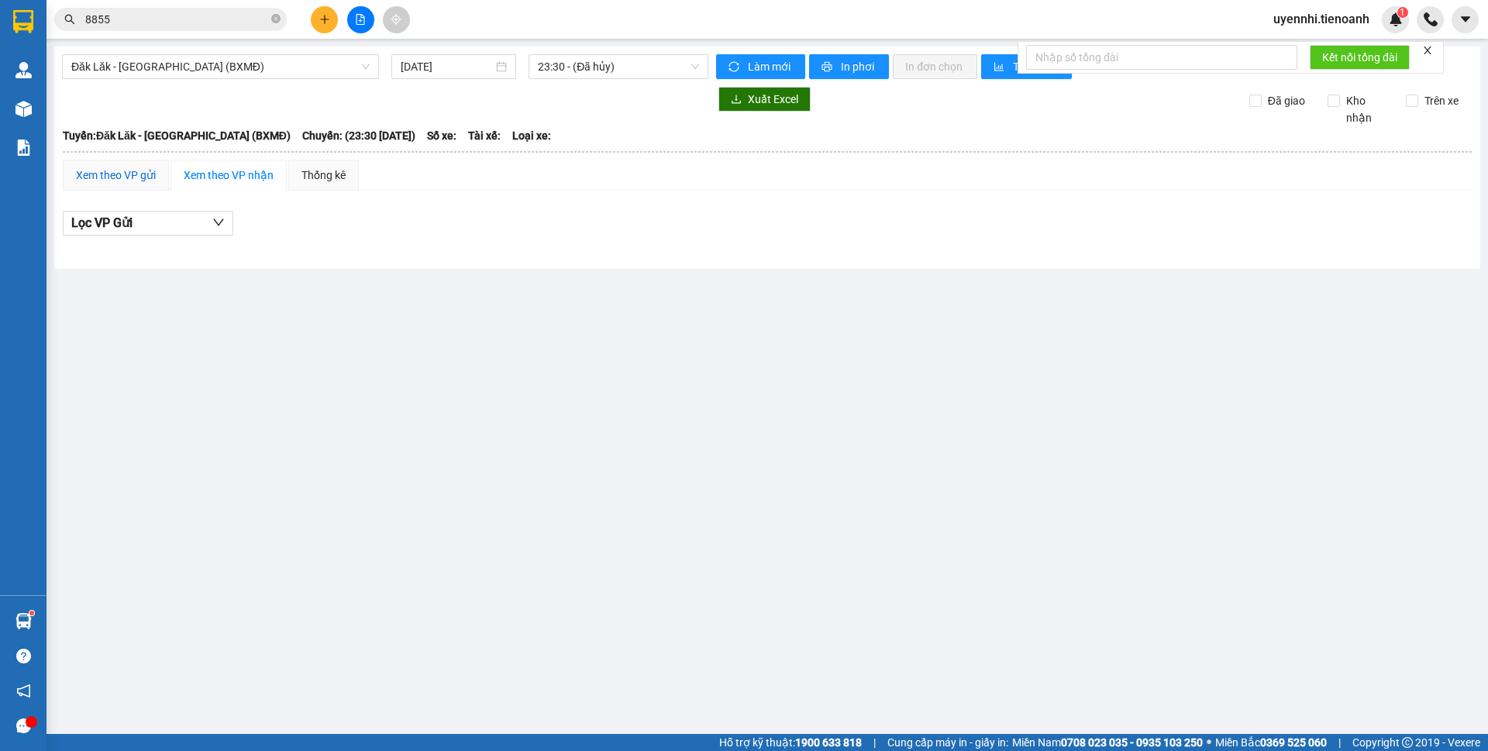
click at [110, 178] on div "Xem theo VP gửi" at bounding box center [116, 175] width 80 height 17
click at [229, 170] on div "Xem theo VP nhận" at bounding box center [229, 175] width 90 height 17
click at [115, 173] on div "Xem theo VP gửi" at bounding box center [116, 175] width 80 height 17
click at [215, 220] on icon "down" at bounding box center [218, 222] width 12 height 12
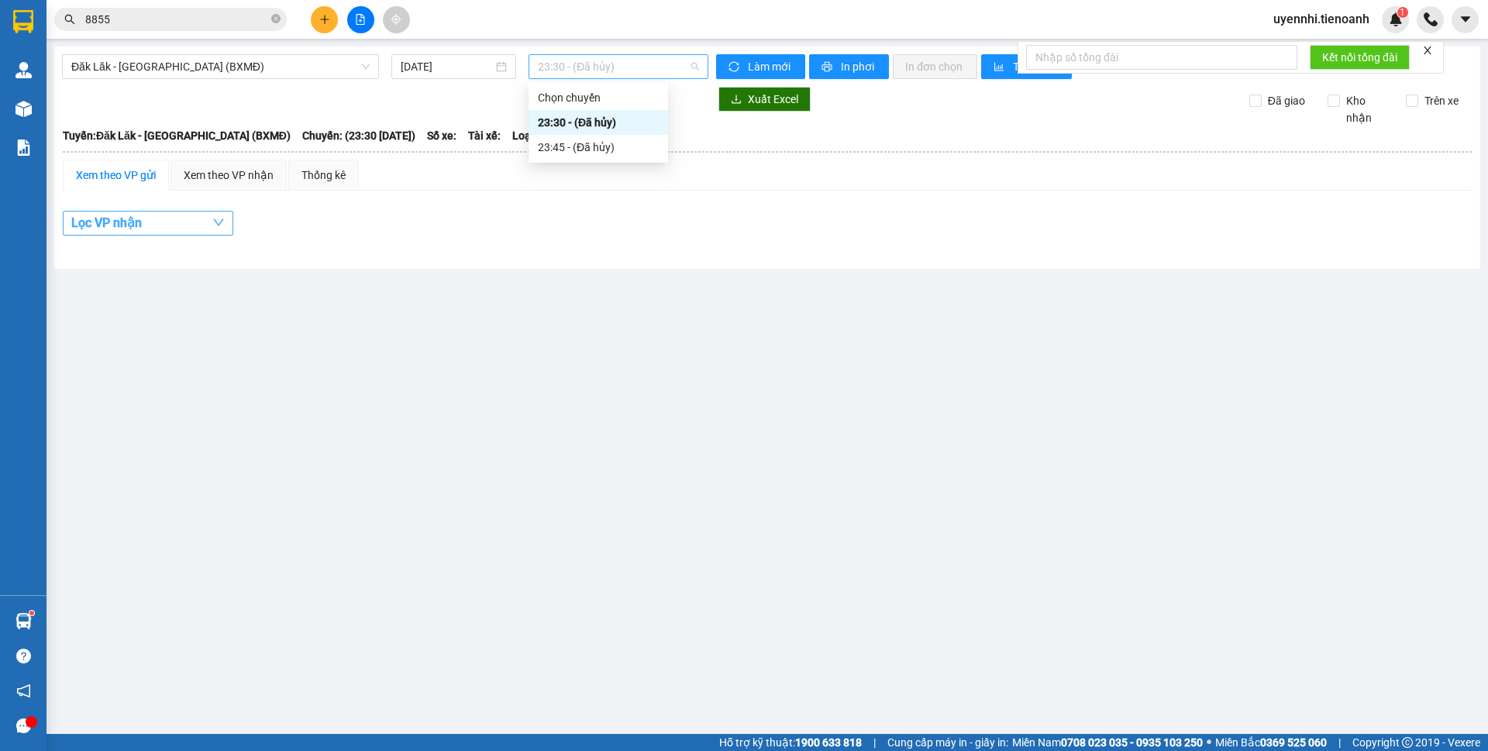
click at [561, 63] on span "23:30 - (Đã hủy)" at bounding box center [618, 66] width 161 height 23
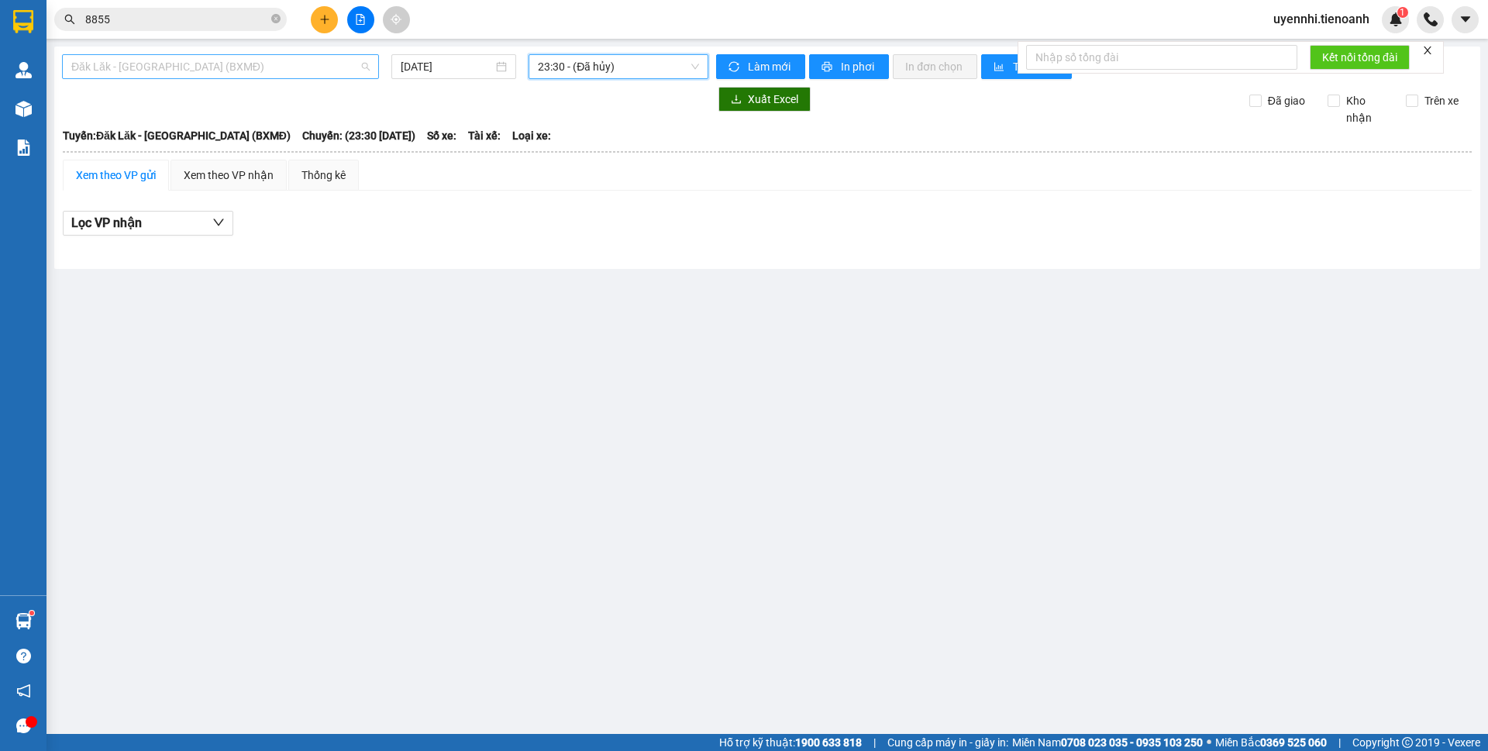
click at [205, 68] on span "Đăk Lăk - [GEOGRAPHIC_DATA] (BXMĐ)" at bounding box center [220, 66] width 298 height 23
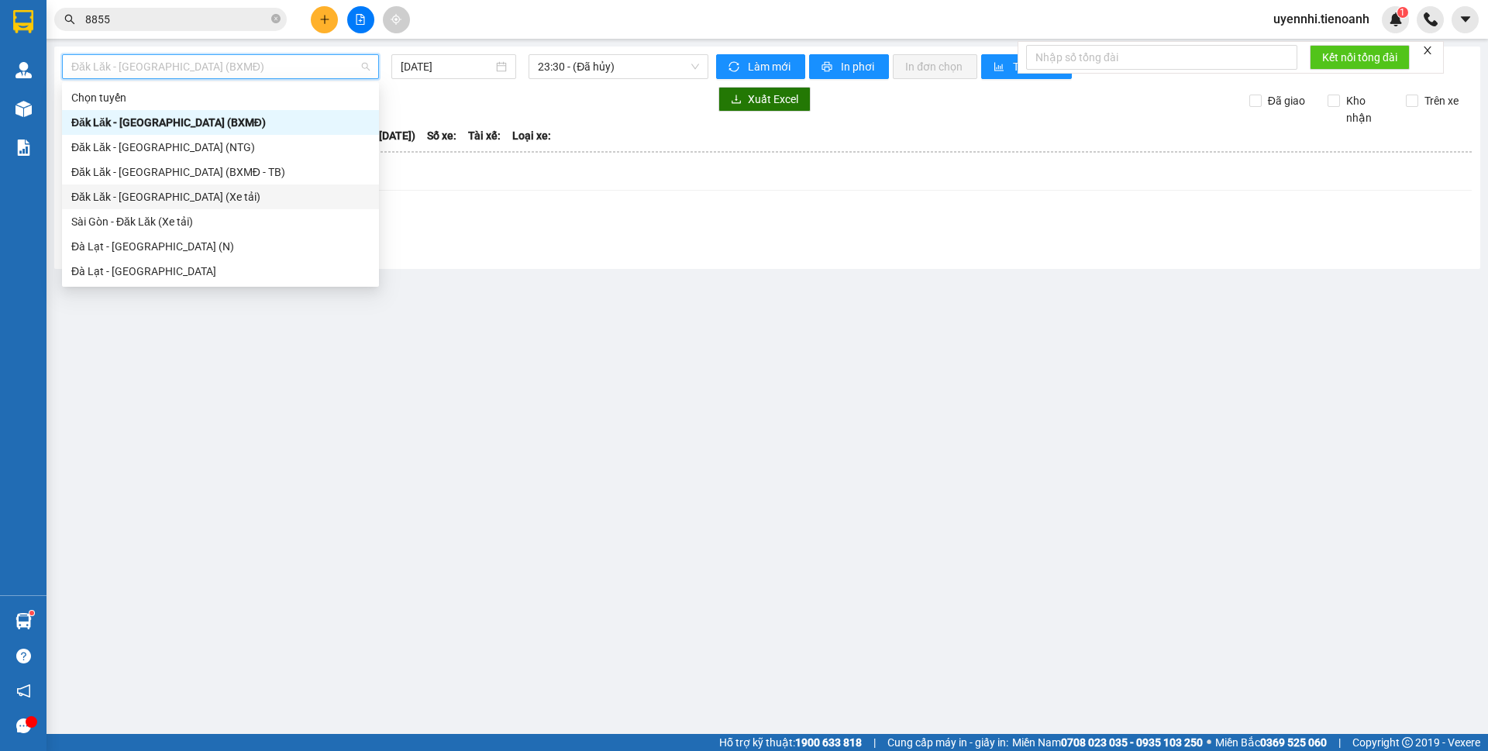
click at [103, 195] on div "Đăk Lăk - [GEOGRAPHIC_DATA] (Xe tải)" at bounding box center [220, 196] width 298 height 17
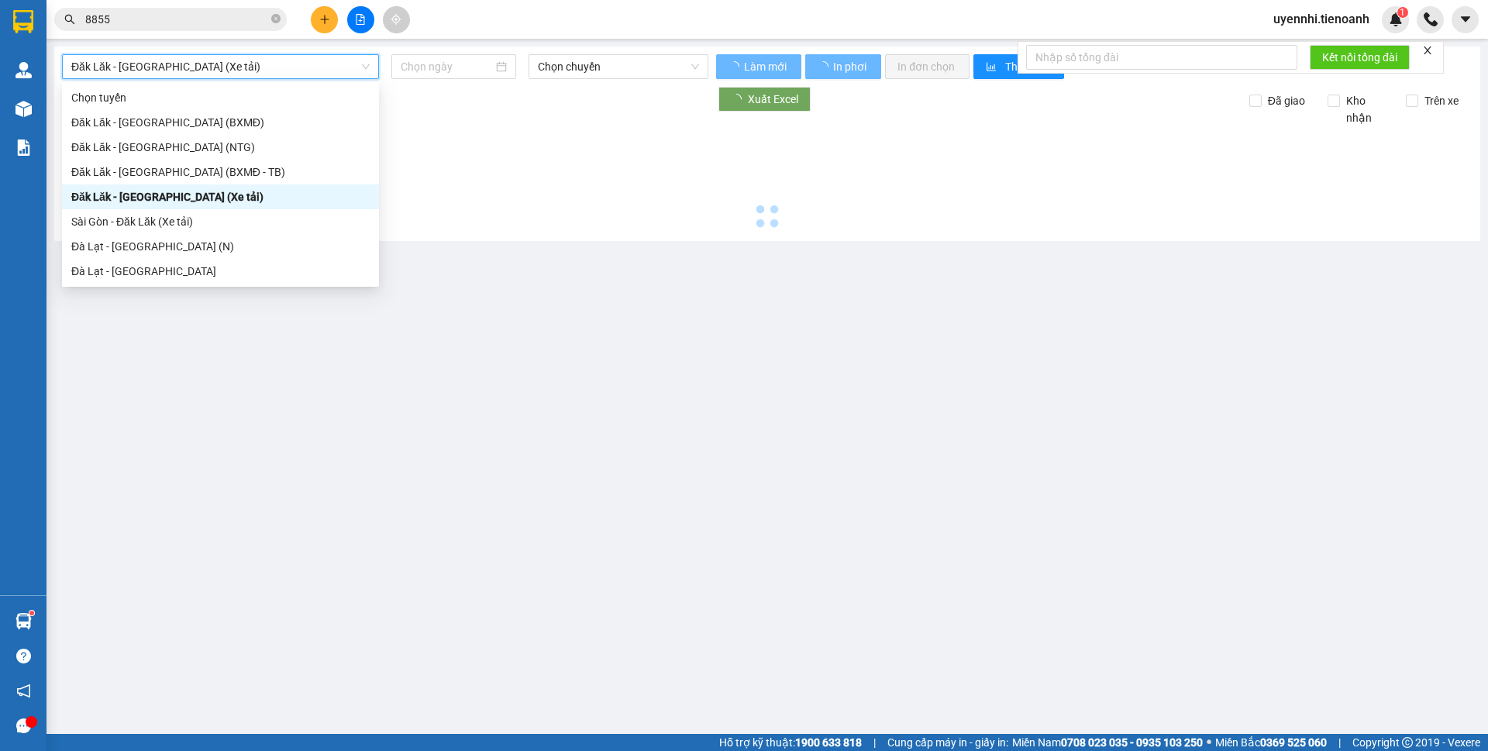
type input "[DATE]"
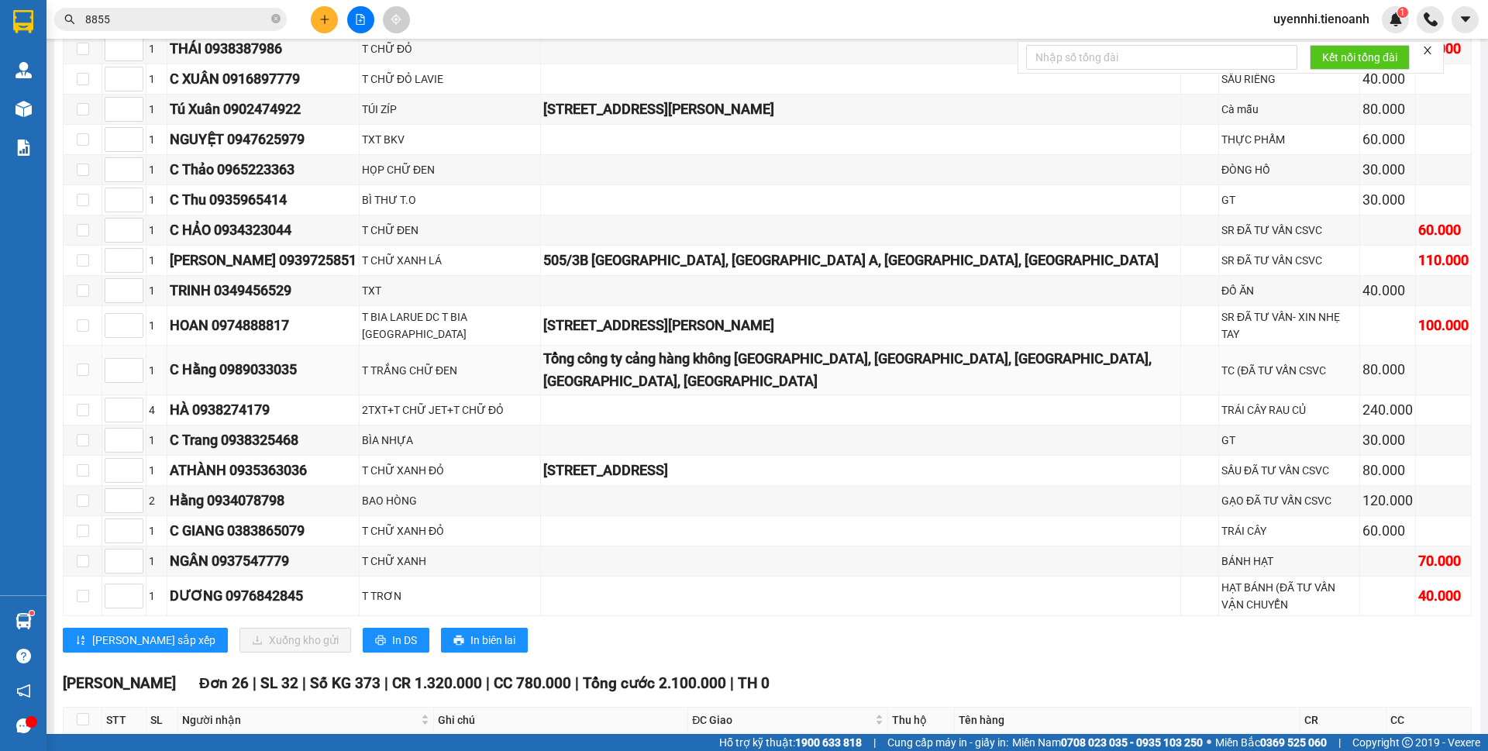
scroll to position [465, 0]
